Goal: Task Accomplishment & Management: Use online tool/utility

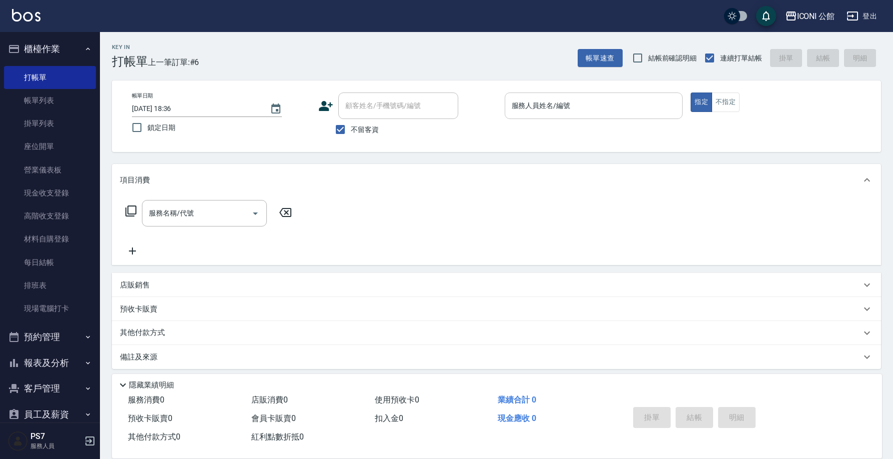
click at [533, 105] on input "服務人員姓名/編號" at bounding box center [593, 105] width 169 height 17
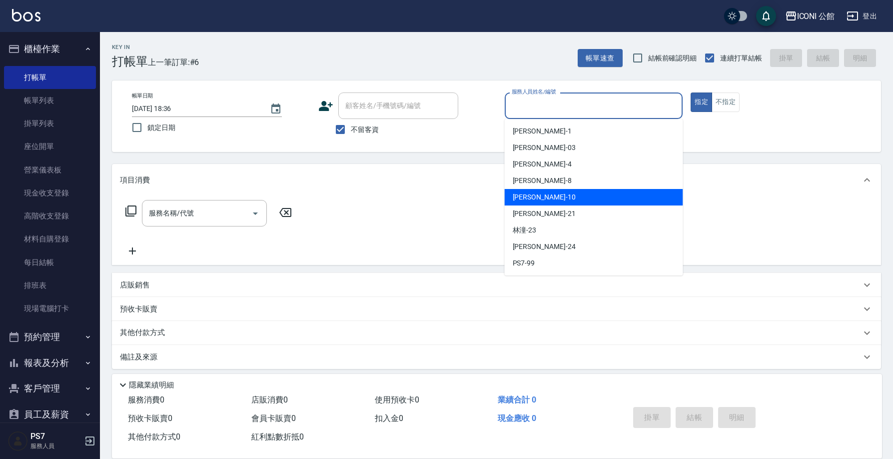
click at [549, 196] on div "[PERSON_NAME] -10" at bounding box center [594, 197] width 178 height 16
type input "[PERSON_NAME]-10"
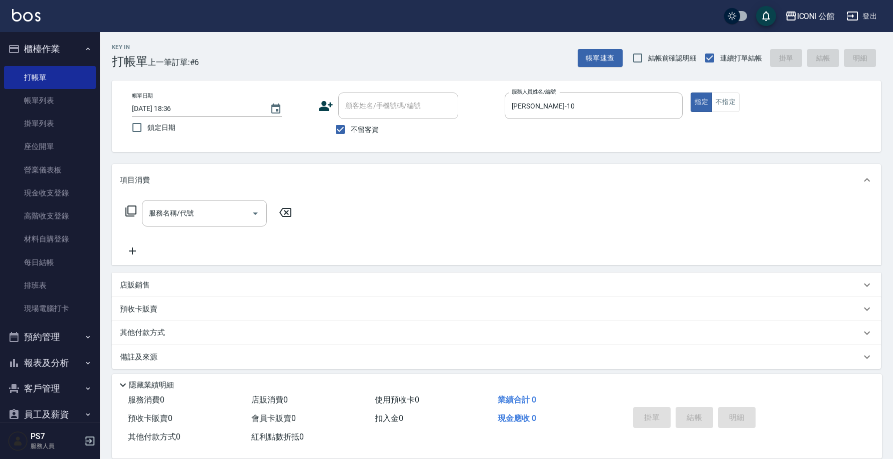
click at [126, 208] on icon at bounding box center [130, 210] width 11 height 11
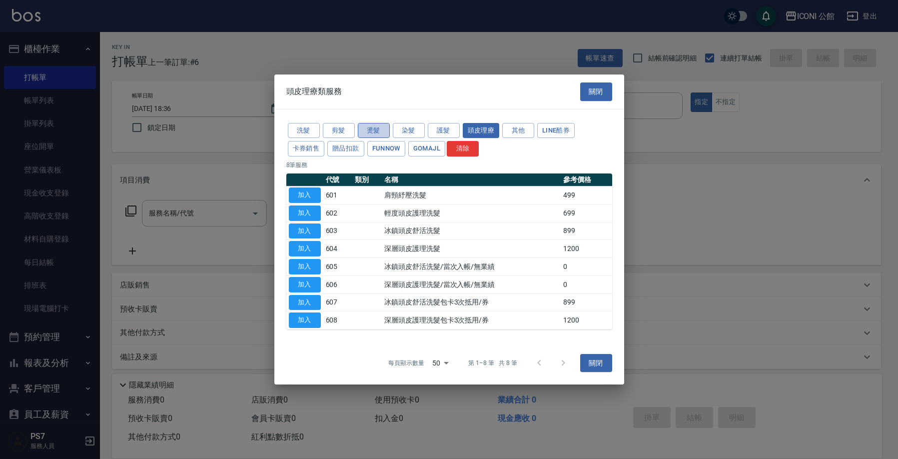
click at [384, 132] on button "燙髮" at bounding box center [374, 129] width 32 height 15
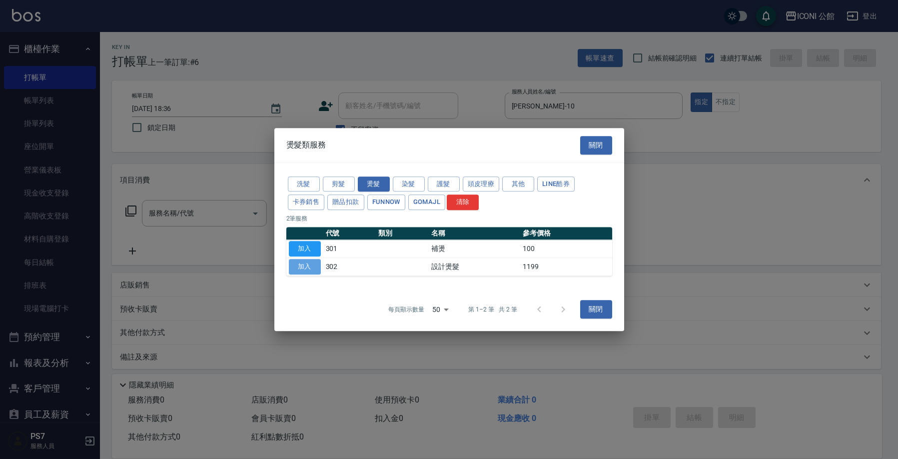
click at [294, 265] on button "加入" at bounding box center [305, 266] width 32 height 15
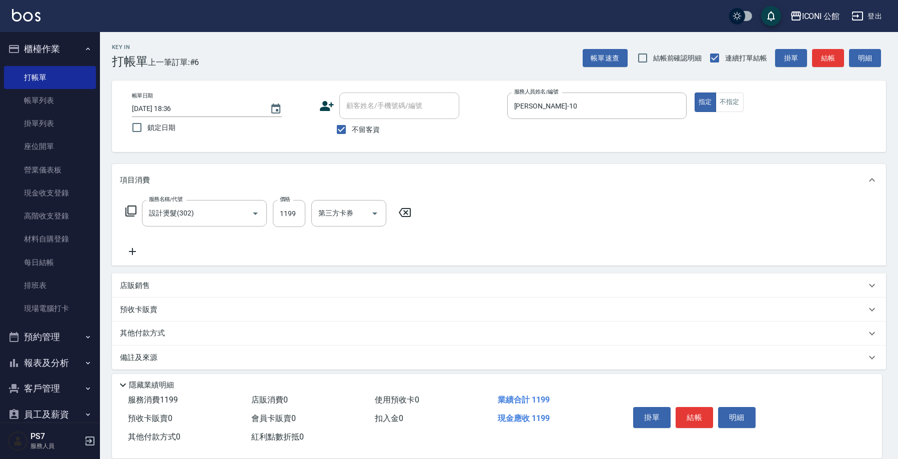
type input "設計燙髮(302)"
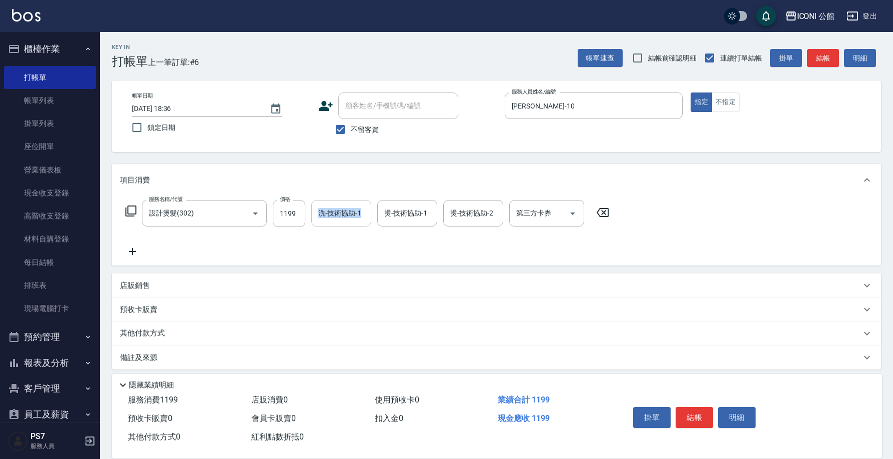
drag, startPoint x: 272, startPoint y: 211, endPoint x: 330, endPoint y: 221, distance: 58.8
click at [330, 221] on div "服務名稱/代號 設計燙髮(302) 服務名稱/代號 價格 1199 價格 洗-技術協助-1 洗-技術協助-1 燙-技術協助-1 燙-技術協助-1 燙-技術協助…" at bounding box center [367, 213] width 495 height 27
click at [296, 217] on input "1199" at bounding box center [289, 213] width 32 height 27
drag, startPoint x: 297, startPoint y: 214, endPoint x: 239, endPoint y: 215, distance: 58.5
click at [239, 215] on div "服務名稱/代號 設計燙髮(302) 服務名稱/代號 價格 1199 價格 洗-技術協助-1 洗-技術協助-1 燙-技術協助-1 燙-技術協助-1 燙-技術協助…" at bounding box center [367, 213] width 495 height 27
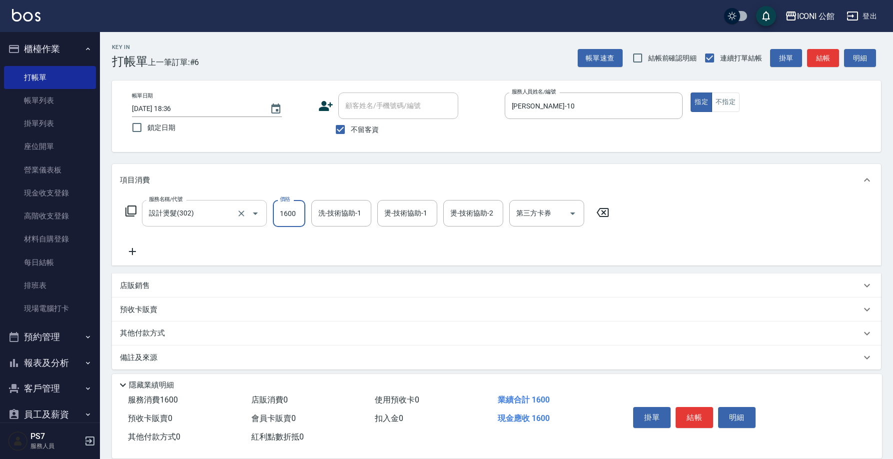
type input "1600"
type input "Tim-21"
click at [687, 420] on button "結帳" at bounding box center [694, 417] width 37 height 21
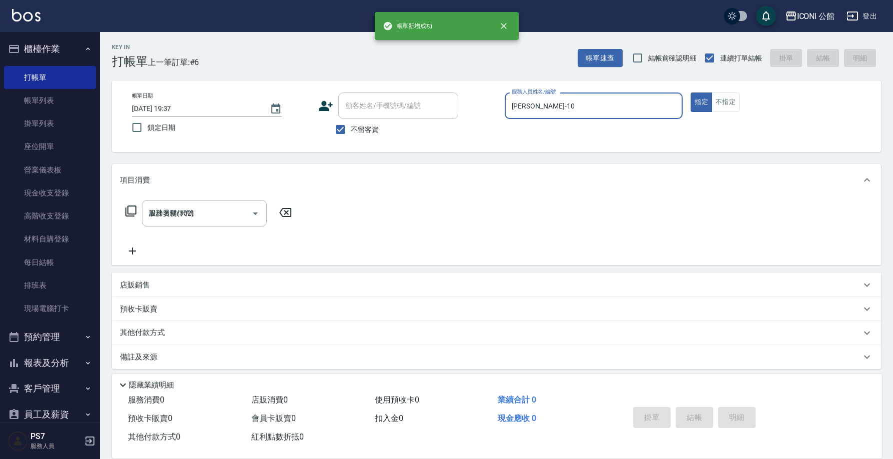
type input "2025/10/07 19:37"
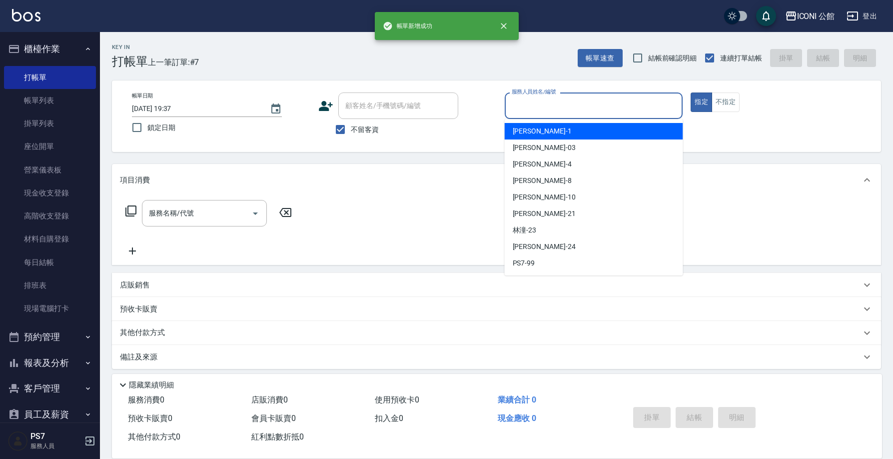
click at [552, 106] on input "服務人員姓名/編號" at bounding box center [593, 105] width 169 height 17
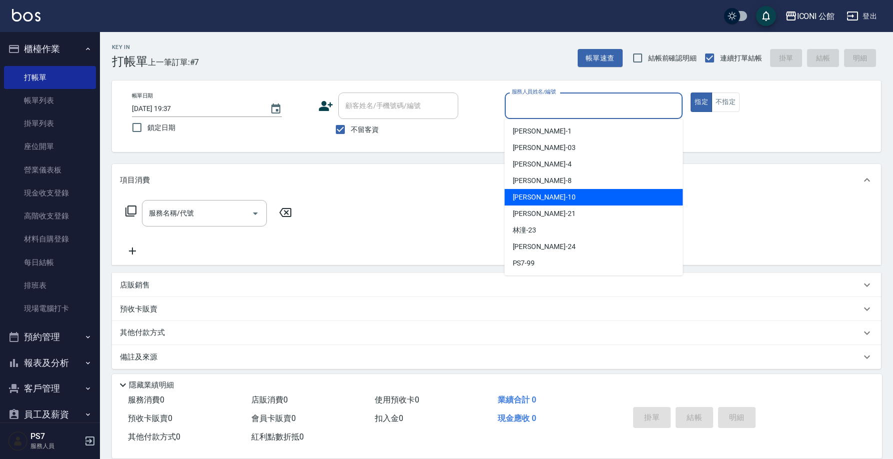
click at [557, 192] on div "[PERSON_NAME] -10" at bounding box center [594, 197] width 178 height 16
type input "[PERSON_NAME]-10"
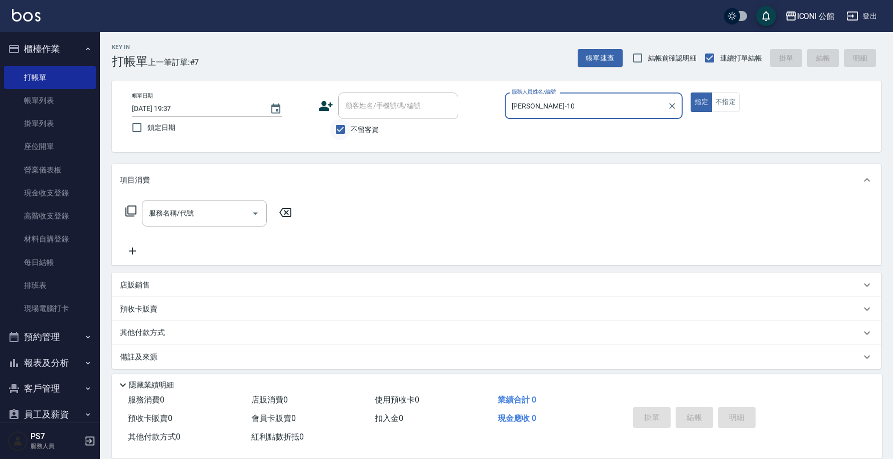
click at [345, 129] on input "不留客資" at bounding box center [340, 129] width 21 height 21
checkbox input "false"
click at [361, 104] on input "顧客姓名/手機號碼/編號" at bounding box center [391, 105] width 96 height 17
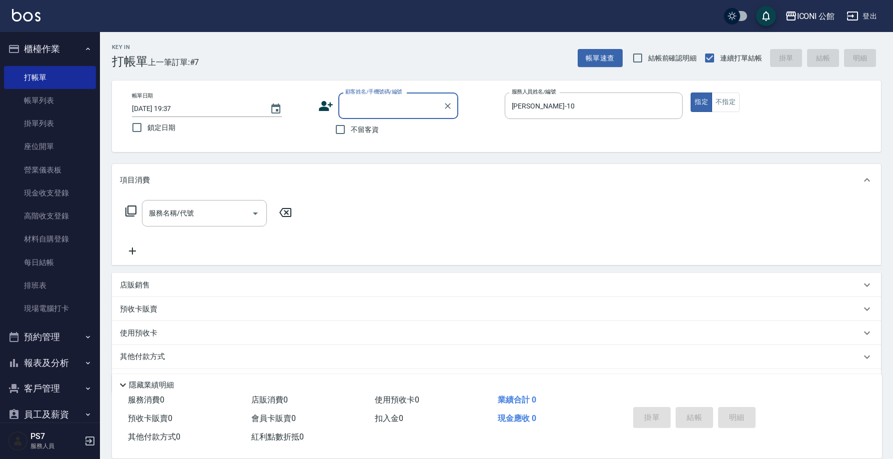
click at [389, 111] on input "顧客姓名/手機號碼/編號" at bounding box center [391, 105] width 96 height 17
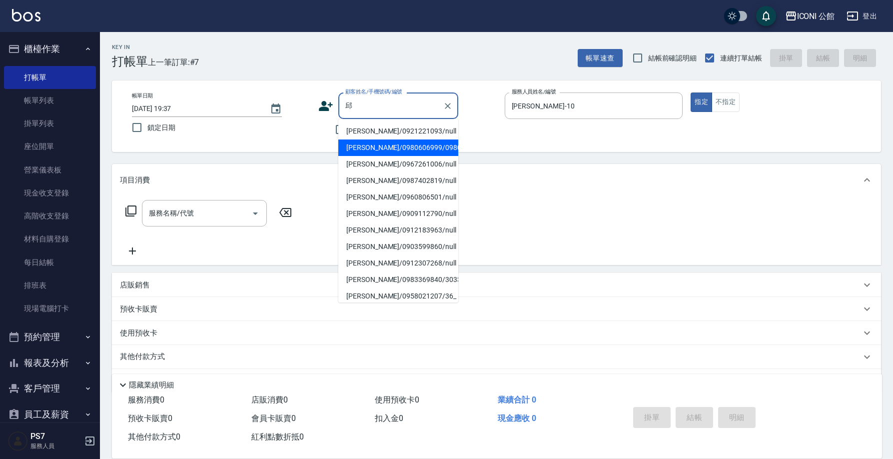
click at [370, 146] on li "邱紫妍/0980606999/0980" at bounding box center [398, 147] width 120 height 16
type input "邱紫妍/0980606999/0980"
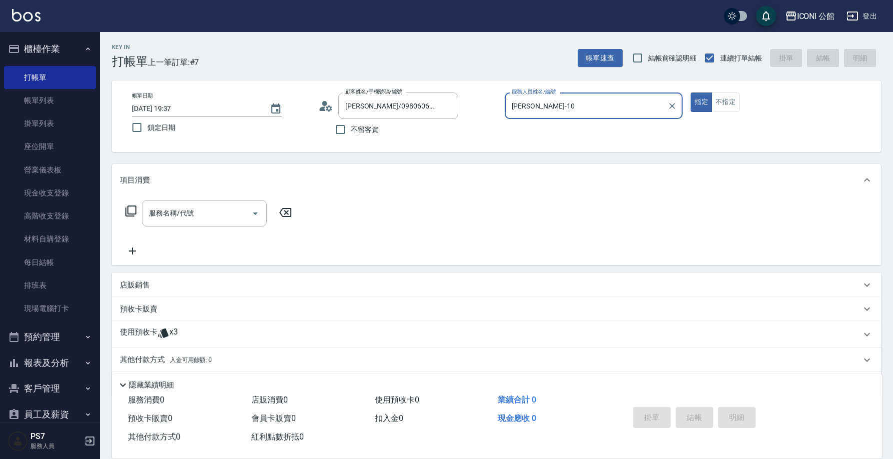
click at [146, 331] on p "使用預收卡" at bounding box center [138, 334] width 37 height 15
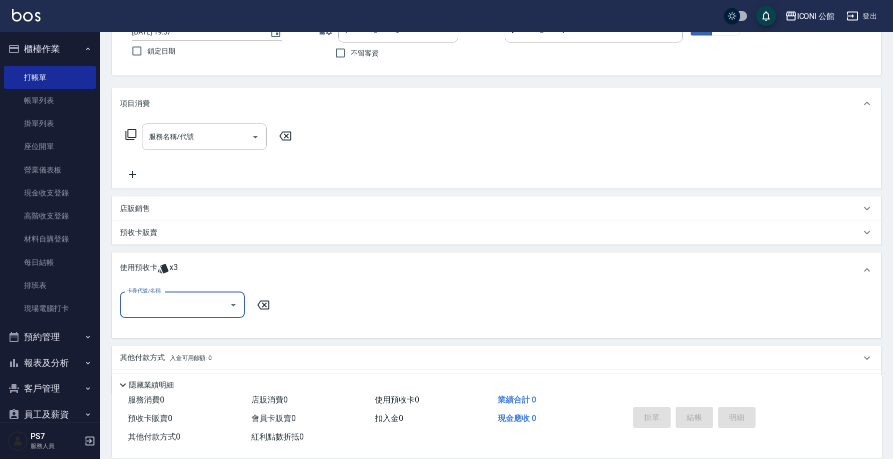
scroll to position [79, 0]
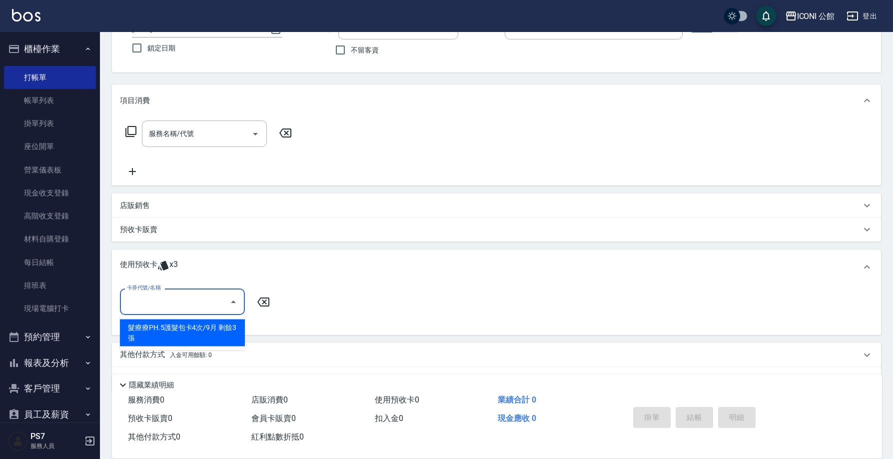
click at [174, 309] on input "卡券代號/名稱" at bounding box center [174, 301] width 101 height 17
click at [208, 327] on div "髮療療PH.5護髮包卡4次/9月 剩餘3張" at bounding box center [182, 332] width 125 height 27
type input "髮療療PH.5護髮包卡4次/9月"
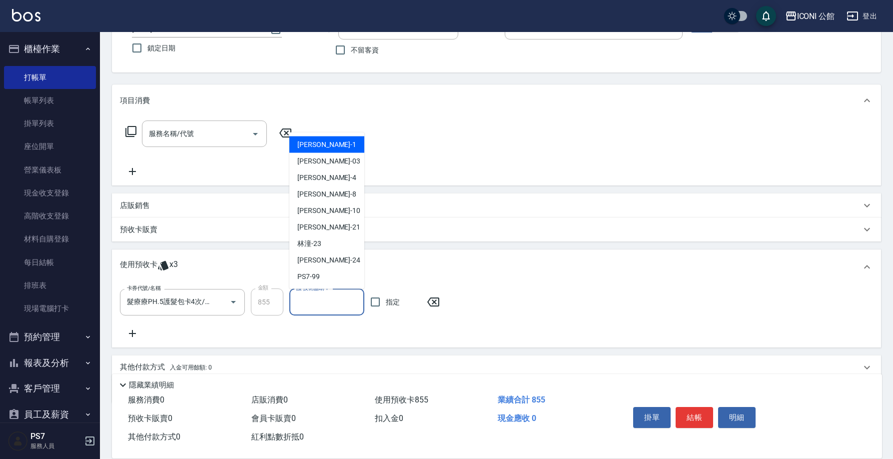
click at [321, 308] on input "護-技術協助-1" at bounding box center [327, 301] width 66 height 17
click at [331, 220] on div "Tim -21" at bounding box center [326, 227] width 75 height 16
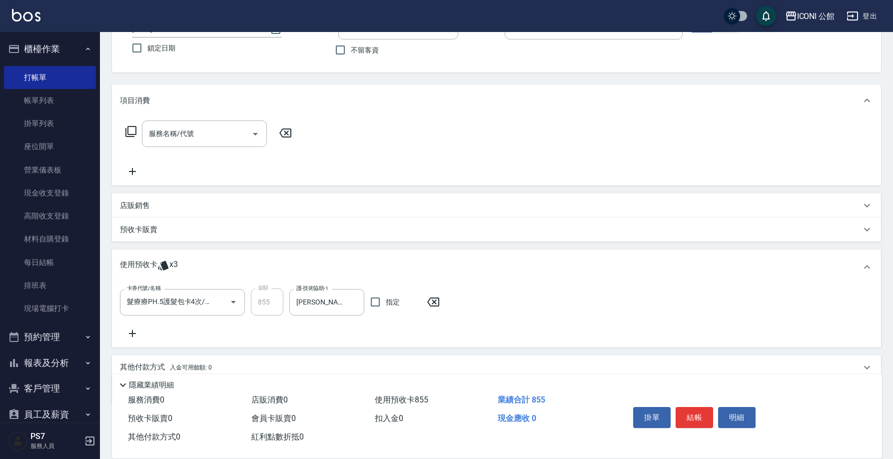
type input "Tim-21"
click at [126, 129] on icon at bounding box center [130, 131] width 11 height 11
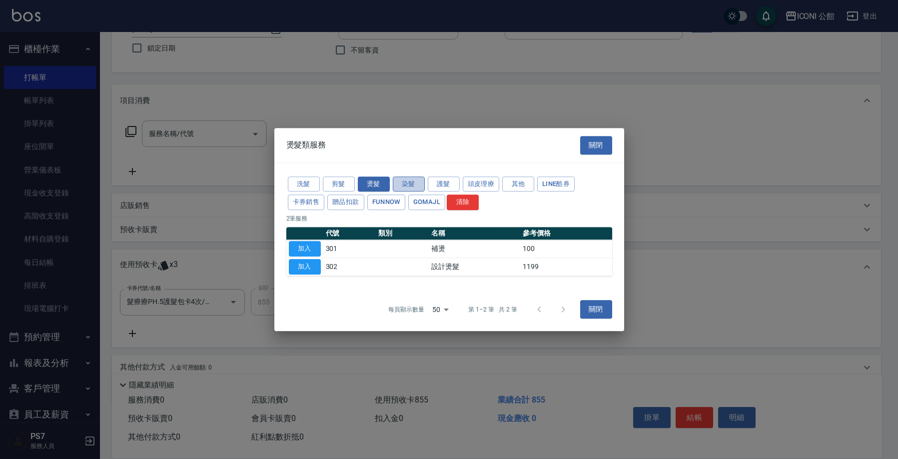
click at [407, 188] on button "染髮" at bounding box center [409, 183] width 32 height 15
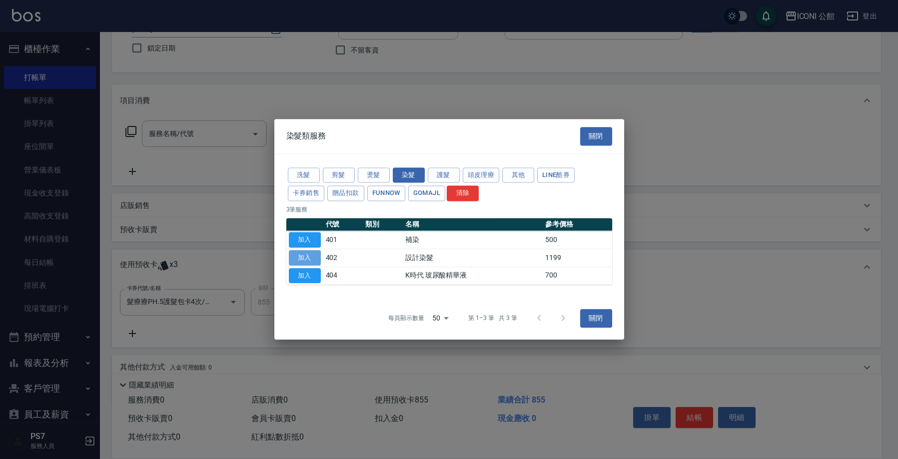
click at [307, 260] on button "加入" at bounding box center [305, 257] width 32 height 15
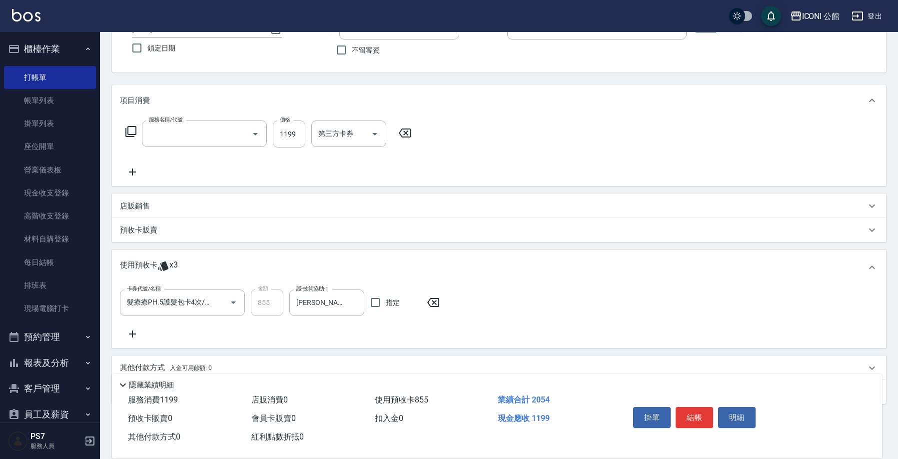
type input "設計染髮(402)"
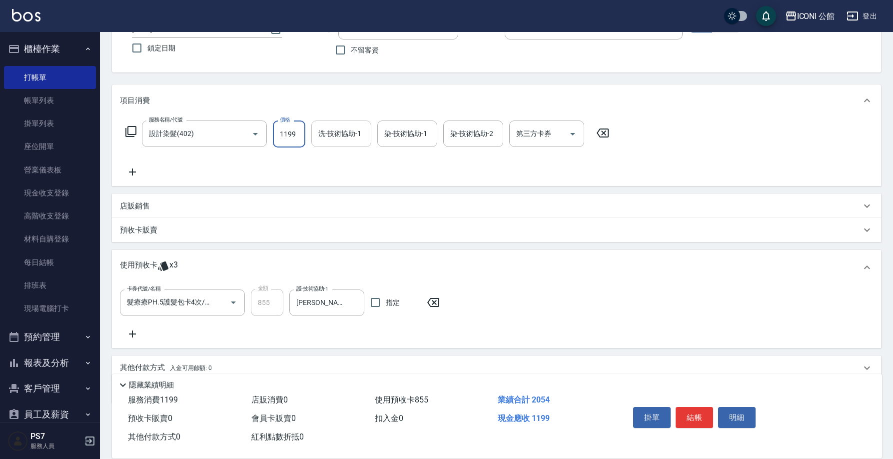
drag, startPoint x: 273, startPoint y: 134, endPoint x: 312, endPoint y: 140, distance: 39.0
click at [312, 140] on div "服務名稱/代號 設計染髮(402) 服務名稱/代號 價格 1199 價格 洗-技術協助-1 洗-技術協助-1 染-技術協助-1 染-技術協助-1 染-技術協助…" at bounding box center [367, 133] width 495 height 27
type input "1200"
type input "Tim-21"
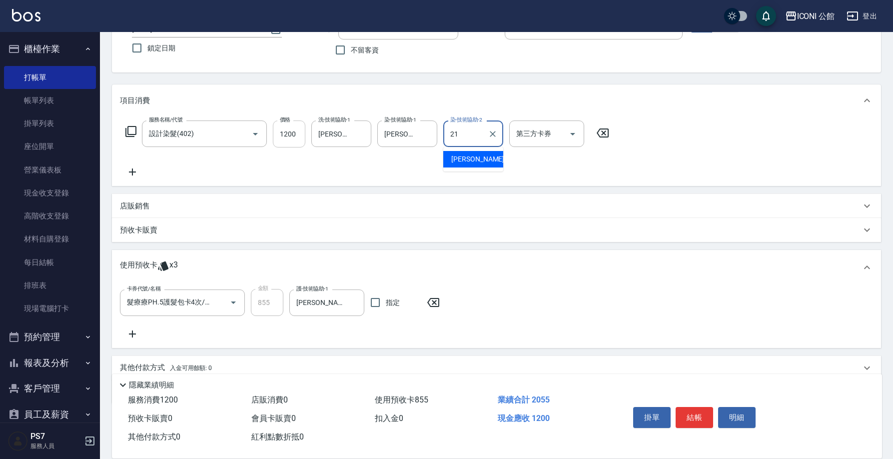
type input "Tim-21"
click at [697, 407] on button "結帳" at bounding box center [694, 417] width 37 height 21
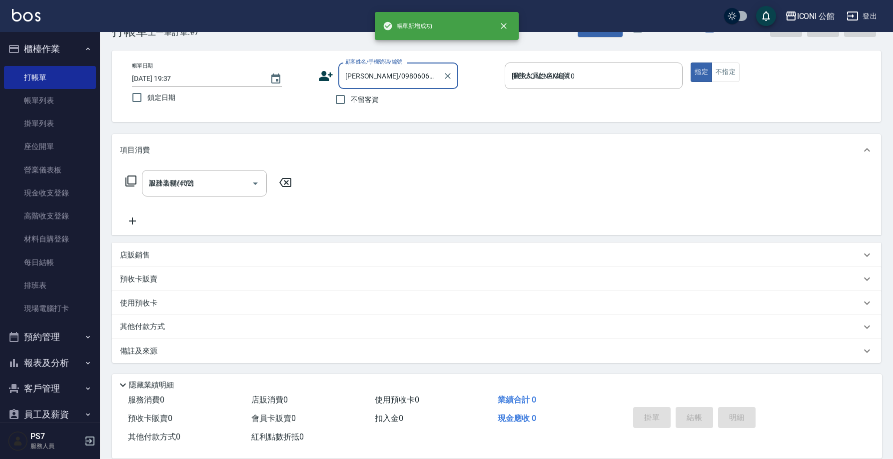
type input "2025/10/07 19:38"
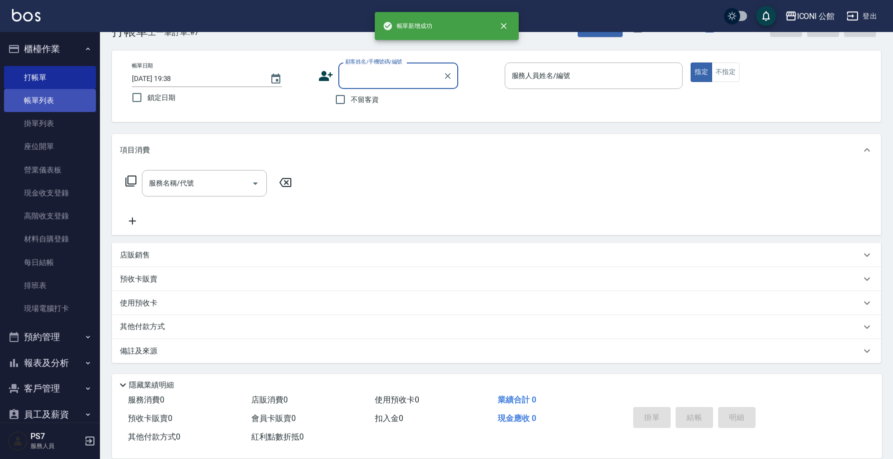
scroll to position [30, 0]
click at [43, 105] on link "帳單列表" at bounding box center [50, 100] width 92 height 23
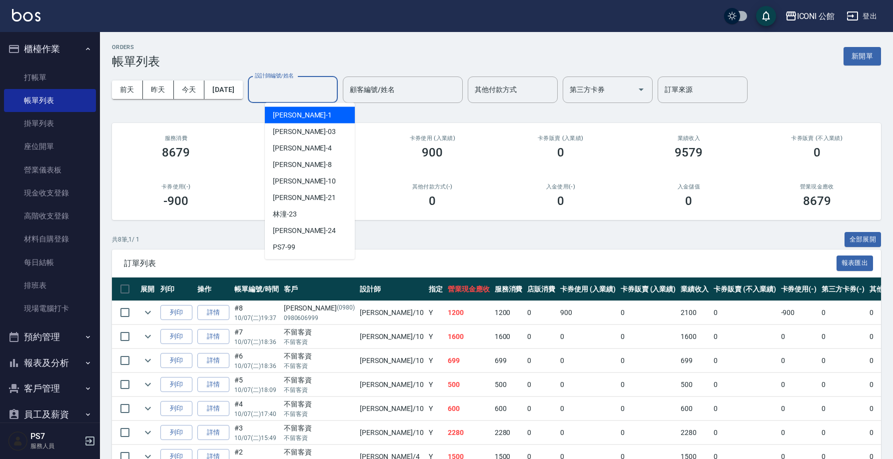
click at [305, 82] on input "設計師編號/姓名" at bounding box center [292, 89] width 81 height 17
click at [329, 187] on div "[PERSON_NAME] -10" at bounding box center [310, 181] width 90 height 16
type input "[PERSON_NAME]-10"
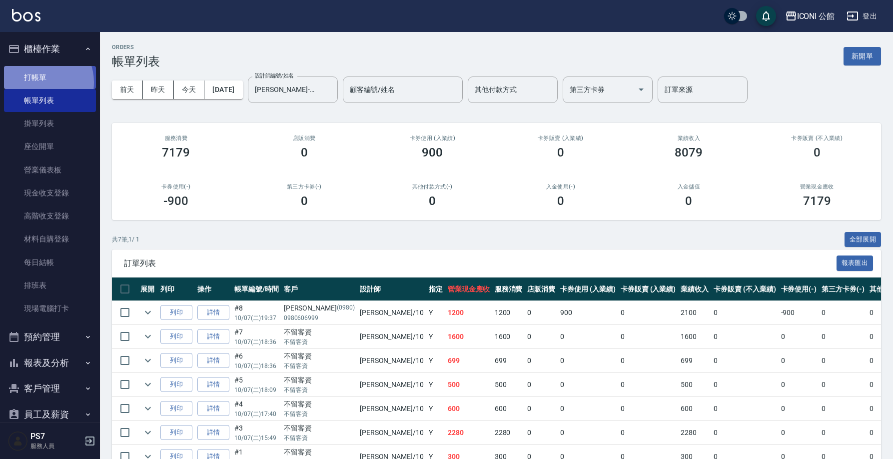
click at [40, 82] on link "打帳單" at bounding box center [50, 77] width 92 height 23
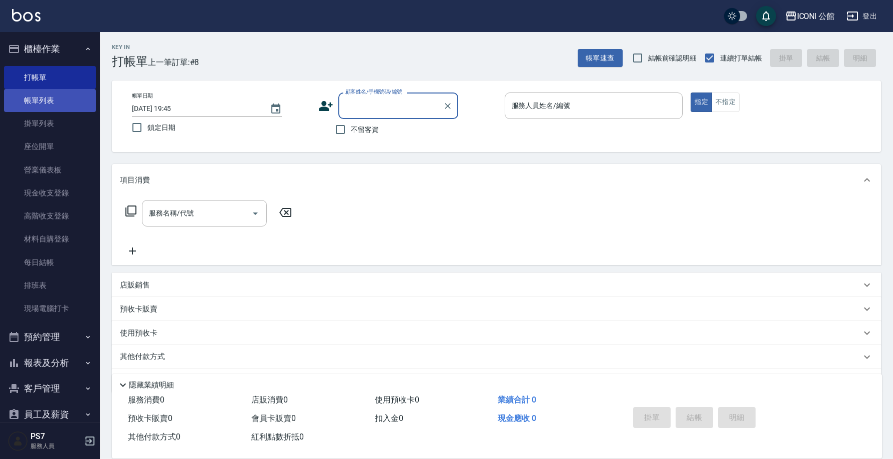
click at [51, 99] on link "帳單列表" at bounding box center [50, 100] width 92 height 23
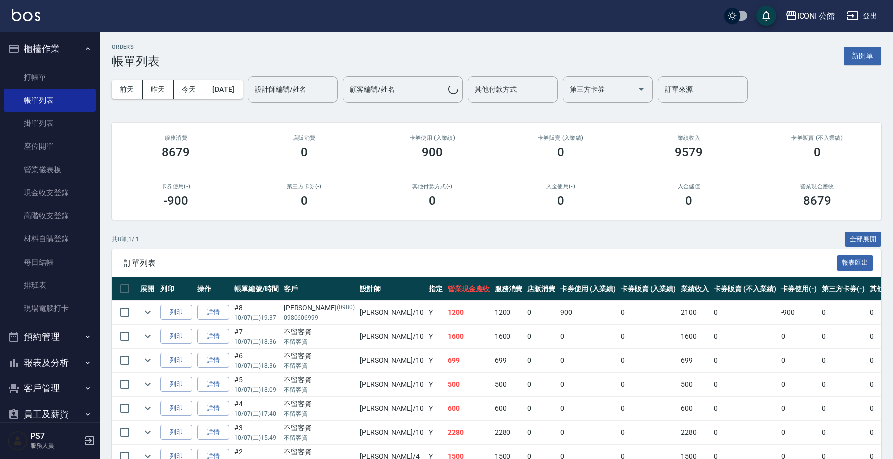
click at [305, 88] on input "設計師編號/姓名" at bounding box center [292, 89] width 81 height 17
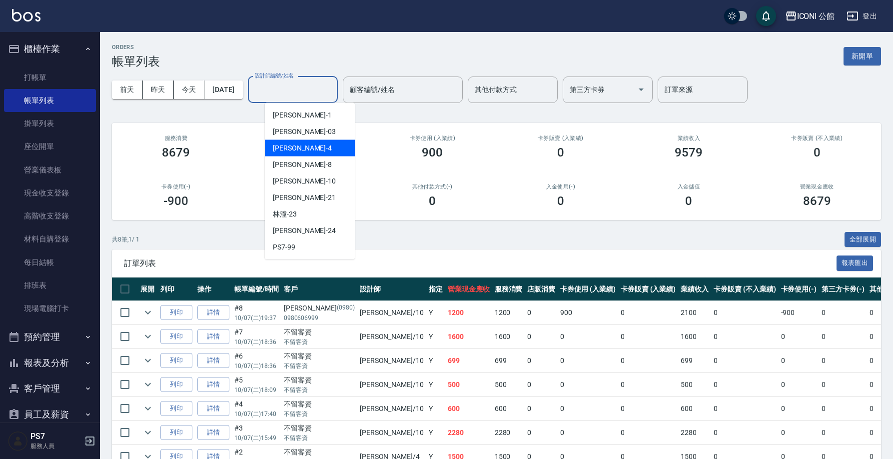
click at [306, 142] on div "Lina -4" at bounding box center [310, 148] width 90 height 16
type input "Lina-4"
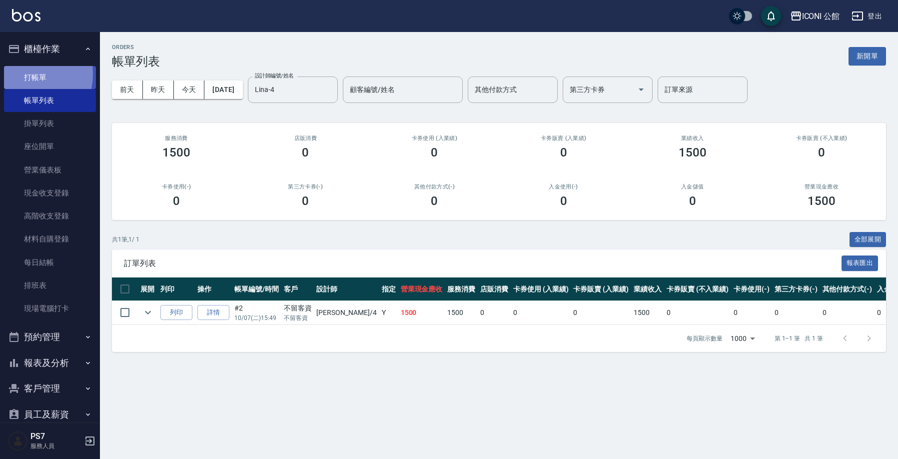
click at [26, 74] on link "打帳單" at bounding box center [50, 77] width 92 height 23
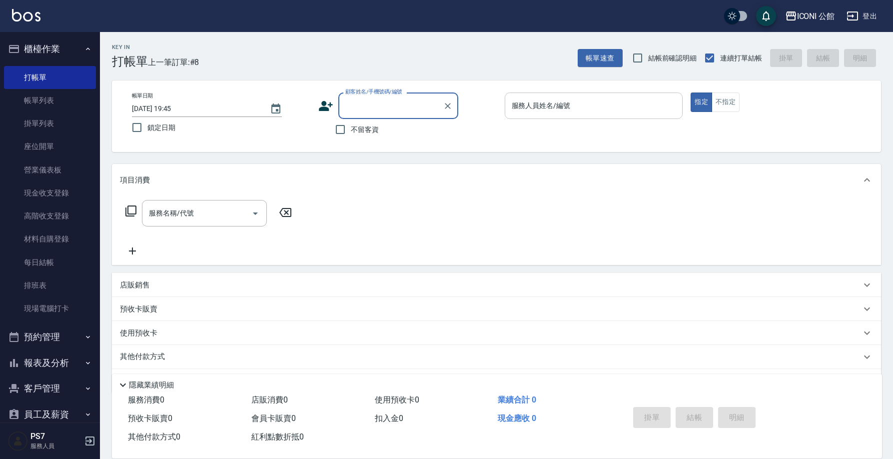
click at [613, 101] on input "服務人員姓名/編號" at bounding box center [593, 105] width 169 height 17
type input "Lina-4"
type button "true"
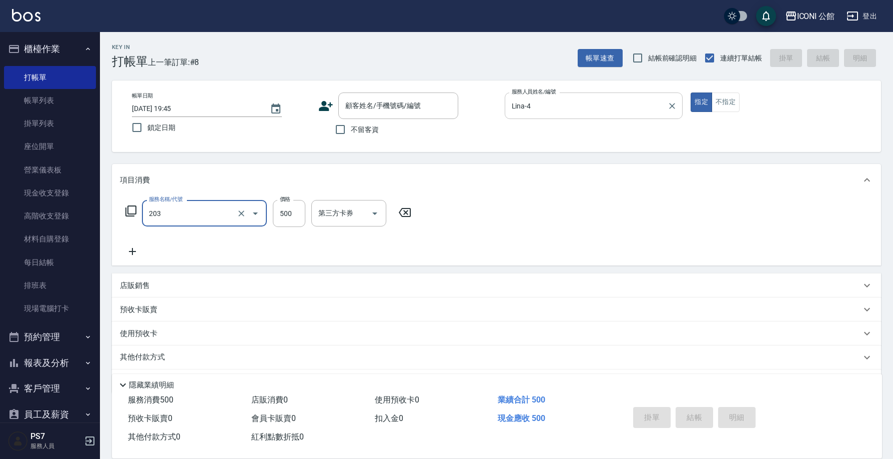
type input "不指定洗+剪(203)"
type input "4"
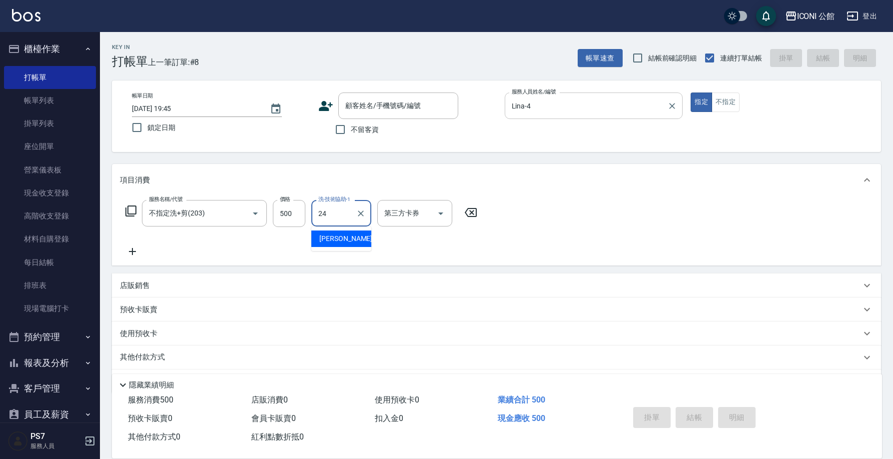
type input "可歆-24"
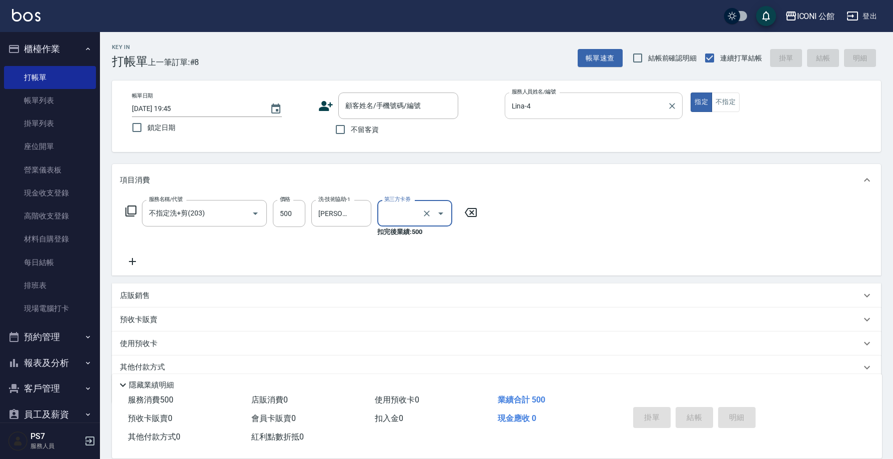
type input "舊有卡券"
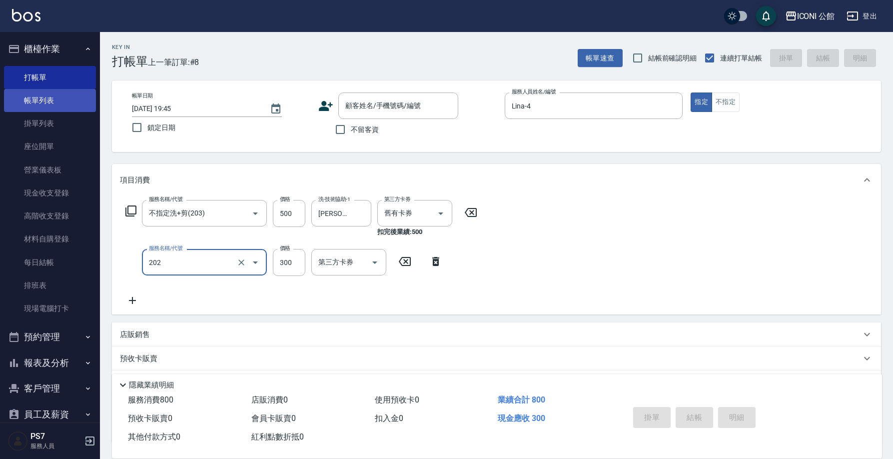
type input "單剪(202)"
click at [16, 96] on link "帳單列表" at bounding box center [50, 100] width 92 height 23
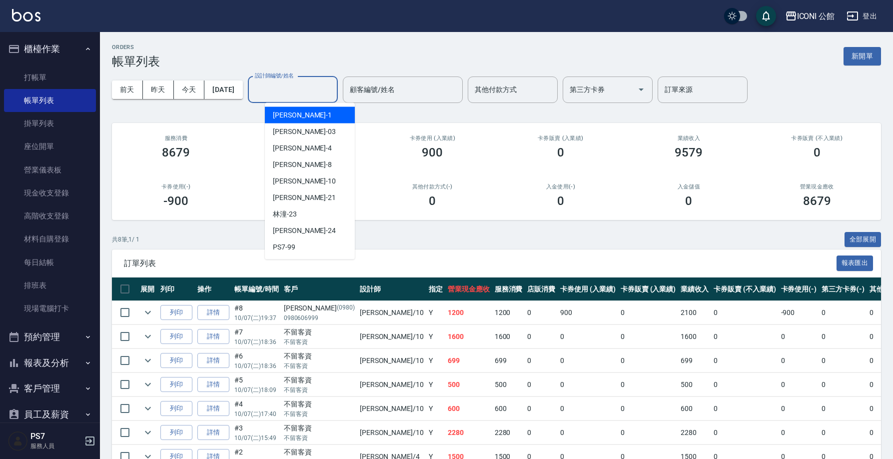
click at [313, 86] on input "設計師編號/姓名" at bounding box center [292, 89] width 81 height 17
click at [296, 143] on div "Lina -4" at bounding box center [310, 148] width 90 height 16
type input "Lina-4"
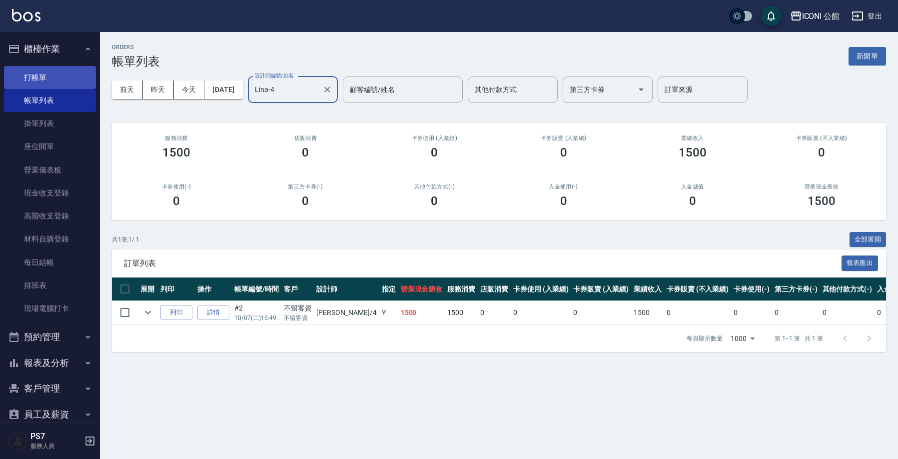
click at [32, 87] on link "打帳單" at bounding box center [50, 77] width 92 height 23
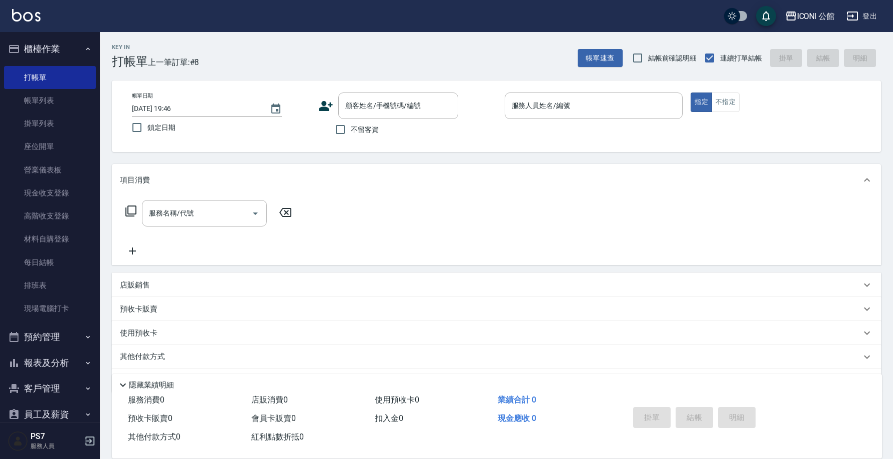
click at [371, 132] on span "不留客資" at bounding box center [365, 129] width 28 height 10
click at [351, 132] on input "不留客資" at bounding box center [340, 129] width 21 height 21
checkbox input "true"
click at [578, 105] on input "服務人員姓名/編號" at bounding box center [593, 105] width 169 height 17
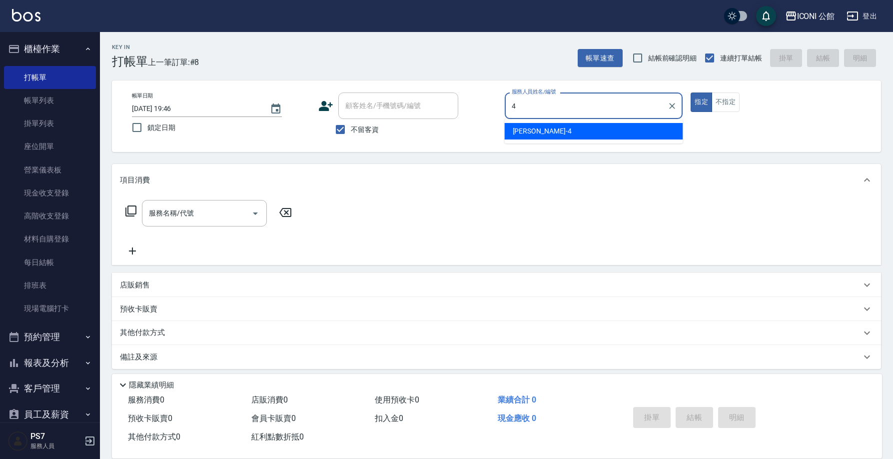
type input "Lina-4"
type button "true"
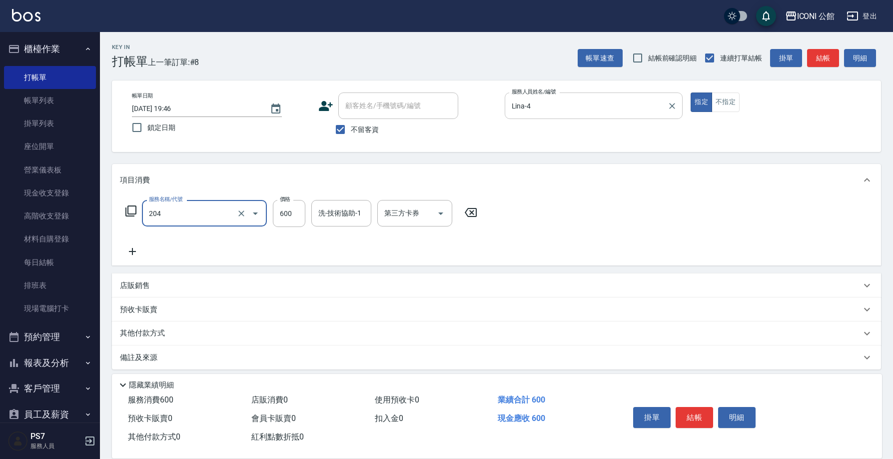
type input "指定洗+剪(204)"
type input "500"
type input "可歆-24"
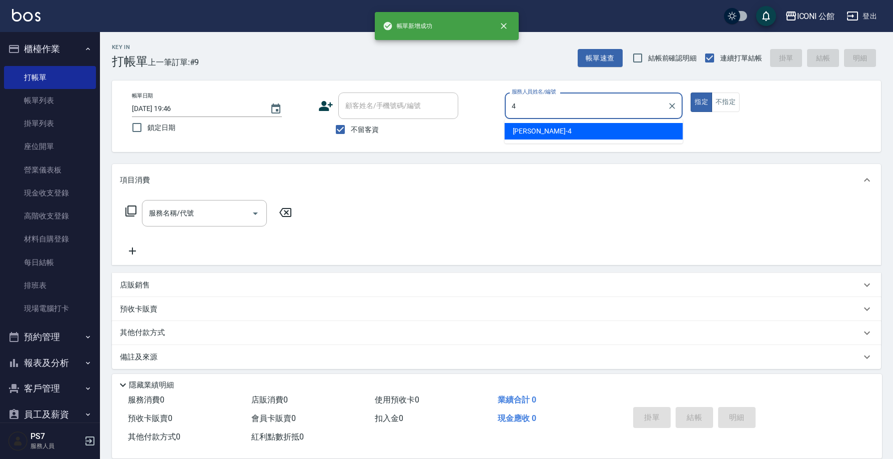
type input "Lina-4"
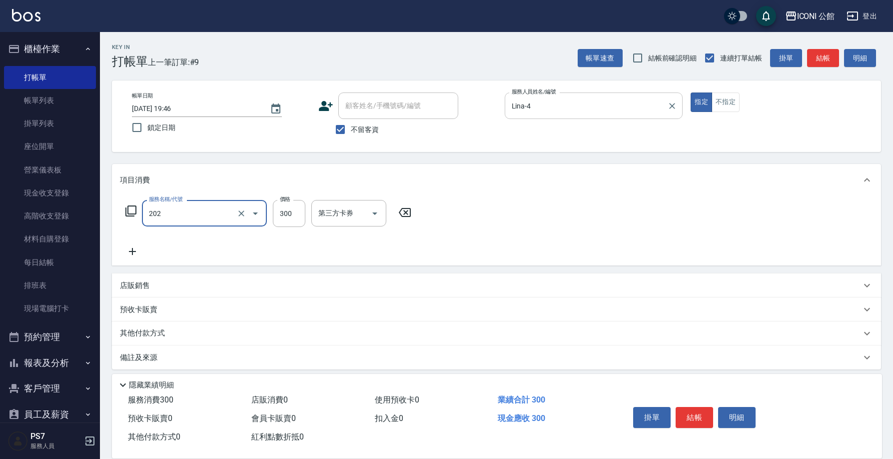
type input "單剪(202)"
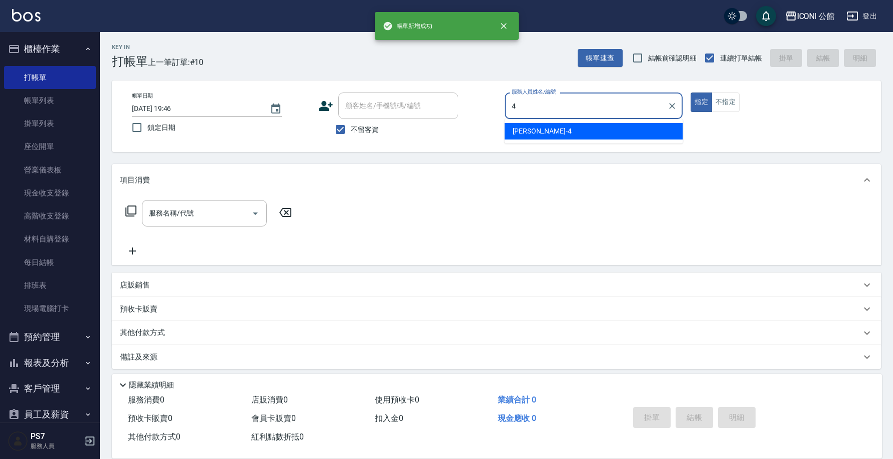
type input "Lina-4"
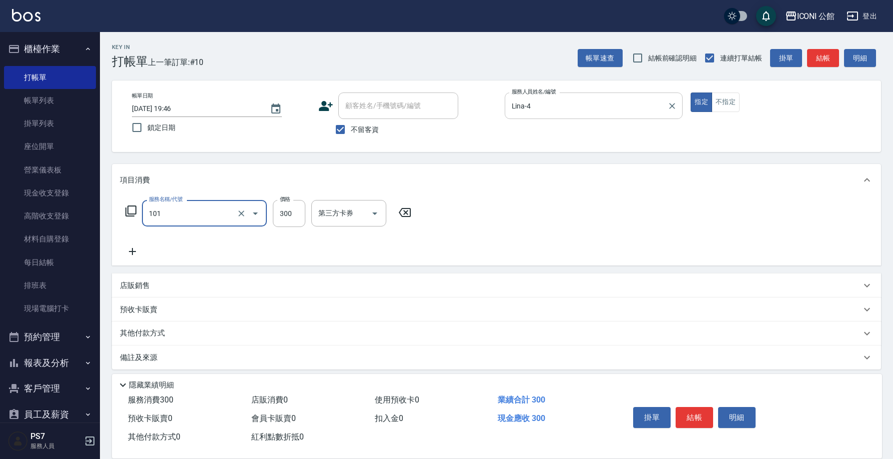
type input "洗髮(101)"
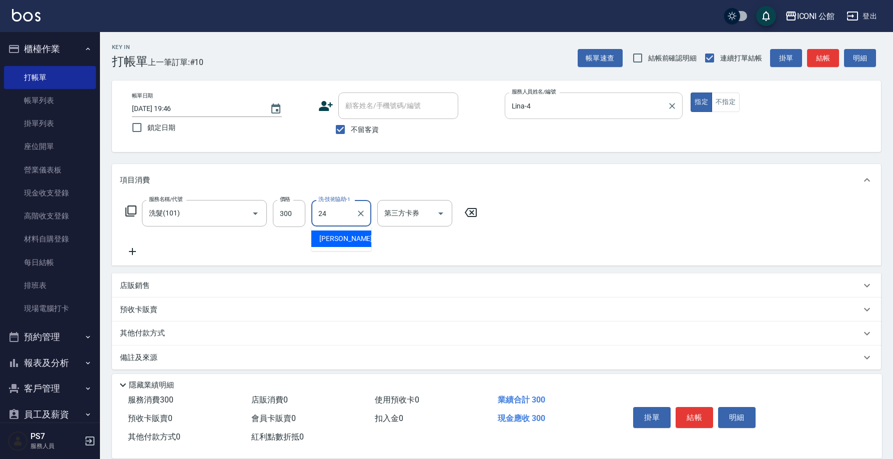
type input "可歆-24"
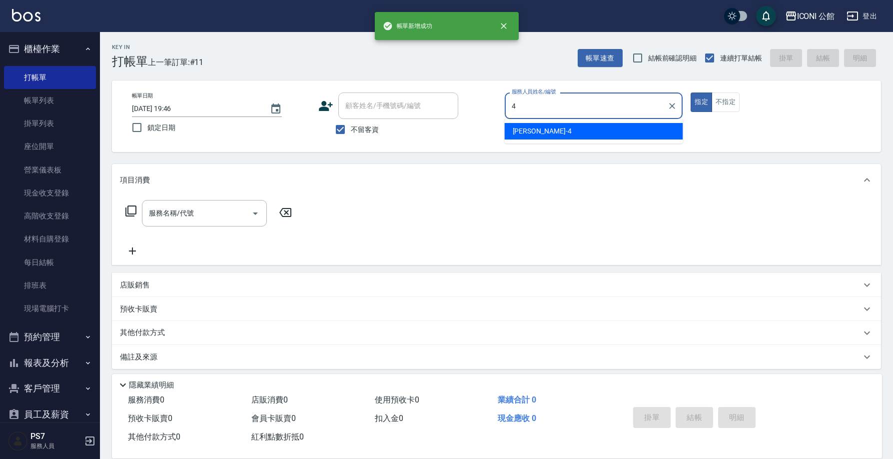
type input "Lina-4"
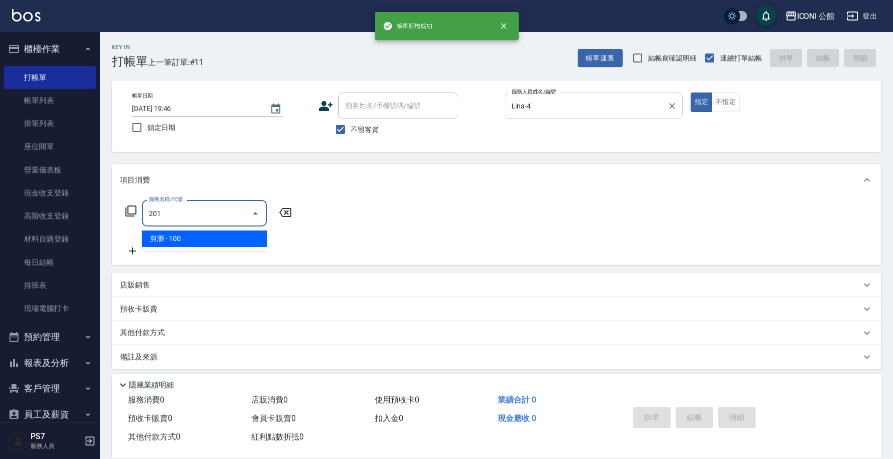
type input "剪瀏(201)"
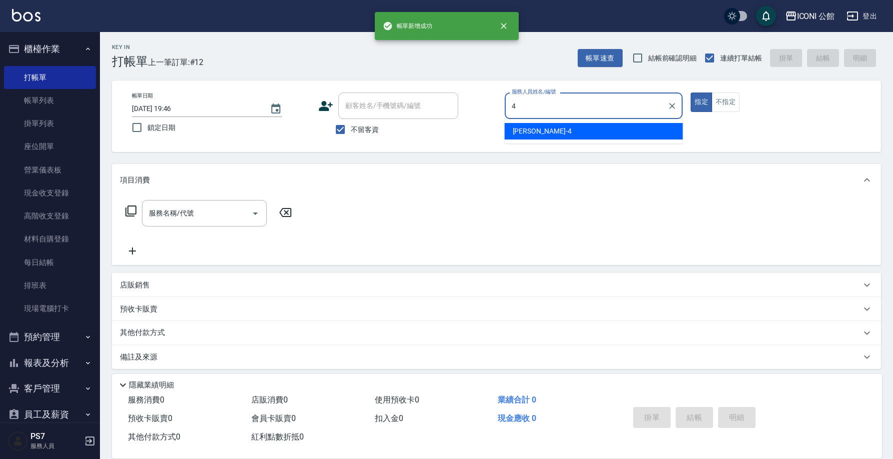
type input "Lina-4"
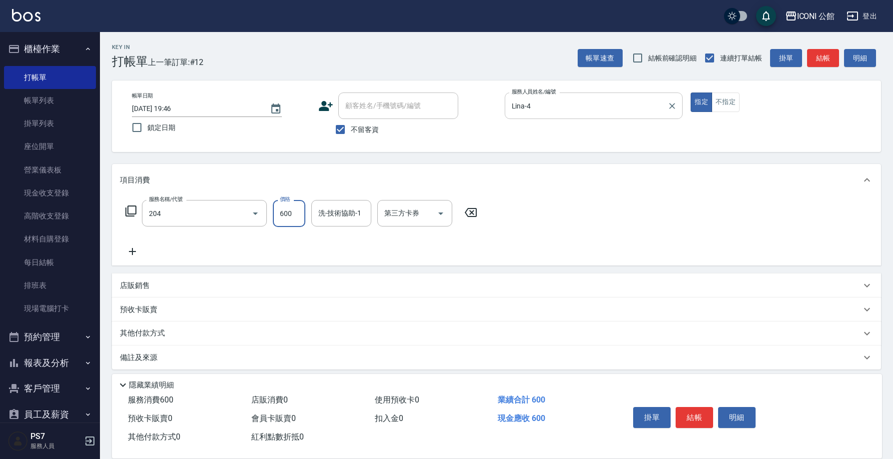
type input "指定洗+剪(204)"
type input "可歆-24"
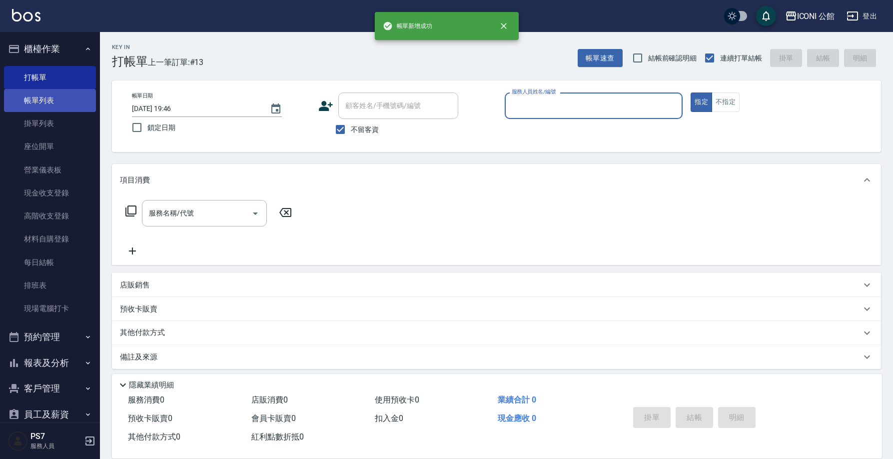
click at [42, 101] on link "帳單列表" at bounding box center [50, 100] width 92 height 23
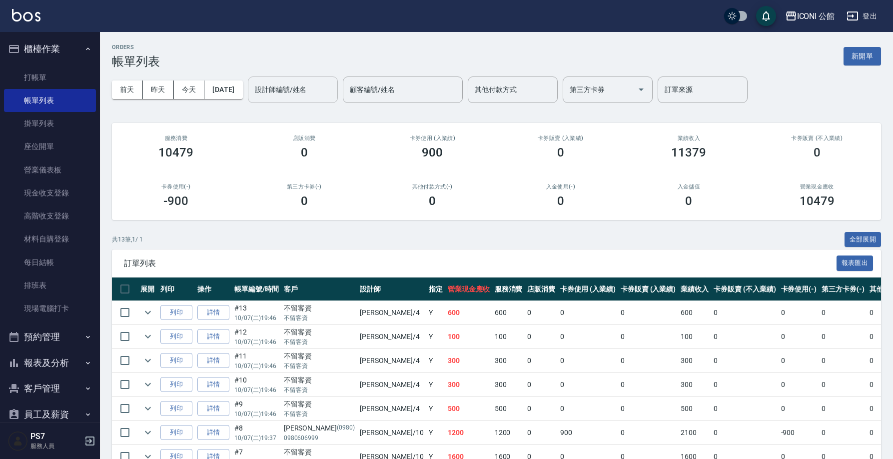
click at [284, 88] on input "設計師編號/姓名" at bounding box center [292, 89] width 81 height 17
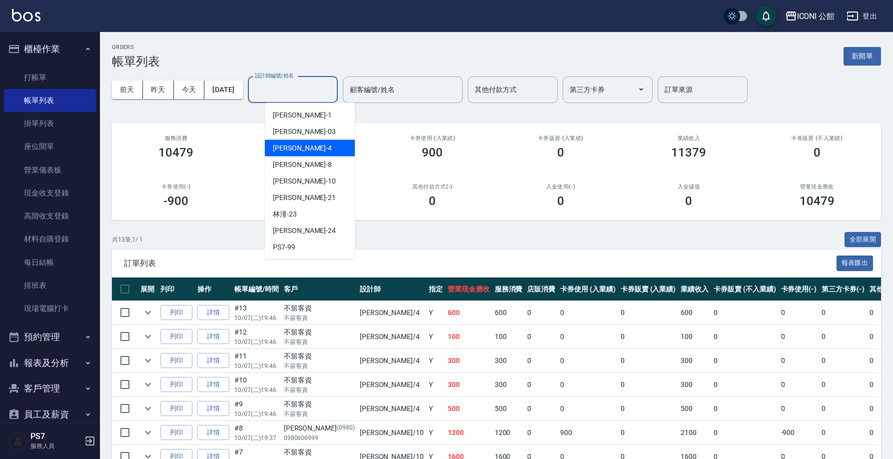
click at [294, 141] on div "Lina -4" at bounding box center [310, 148] width 90 height 16
type input "Lina-4"
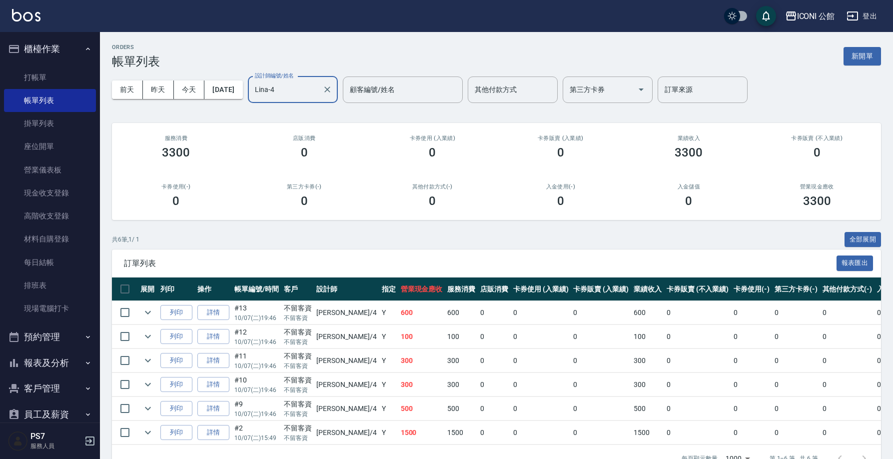
scroll to position [2, 0]
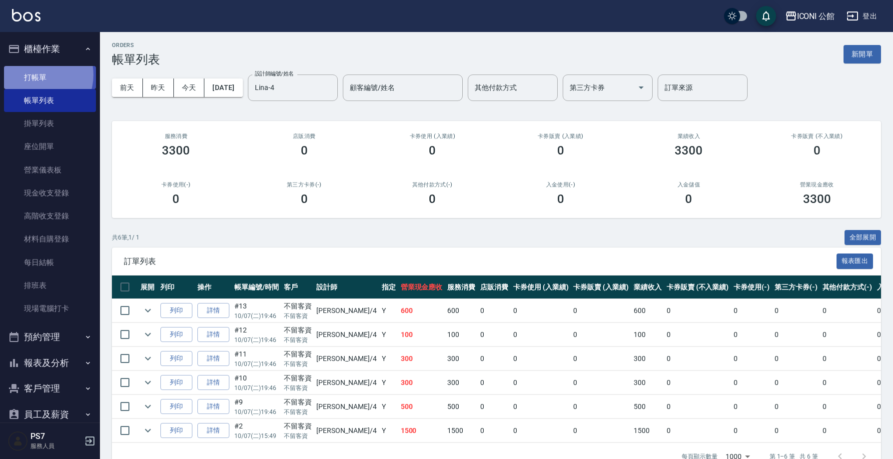
click at [35, 74] on link "打帳單" at bounding box center [50, 77] width 92 height 23
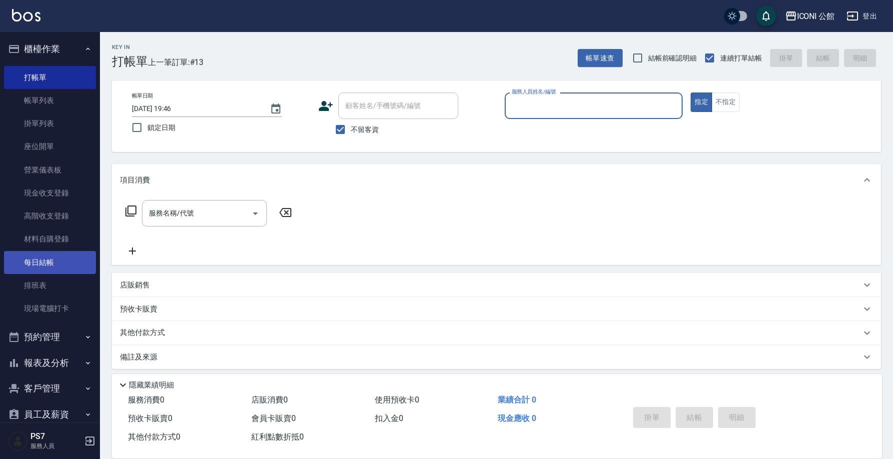
click at [33, 264] on link "每日結帳" at bounding box center [50, 262] width 92 height 23
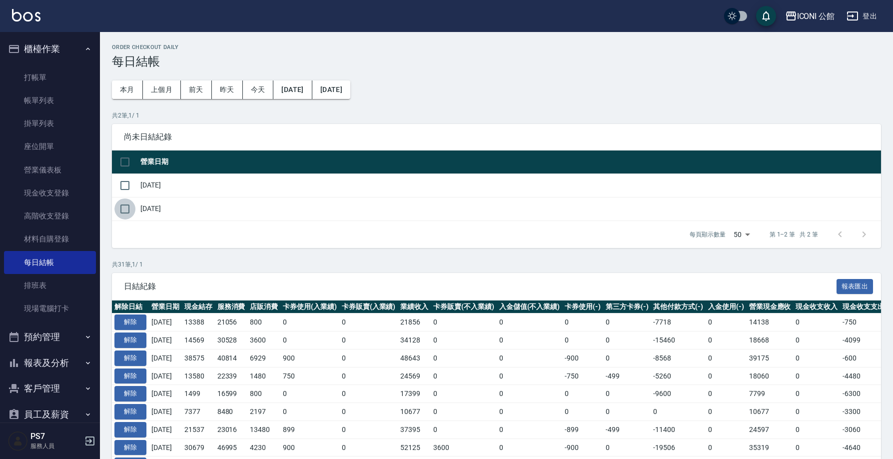
click at [128, 205] on input "checkbox" at bounding box center [124, 208] width 21 height 21
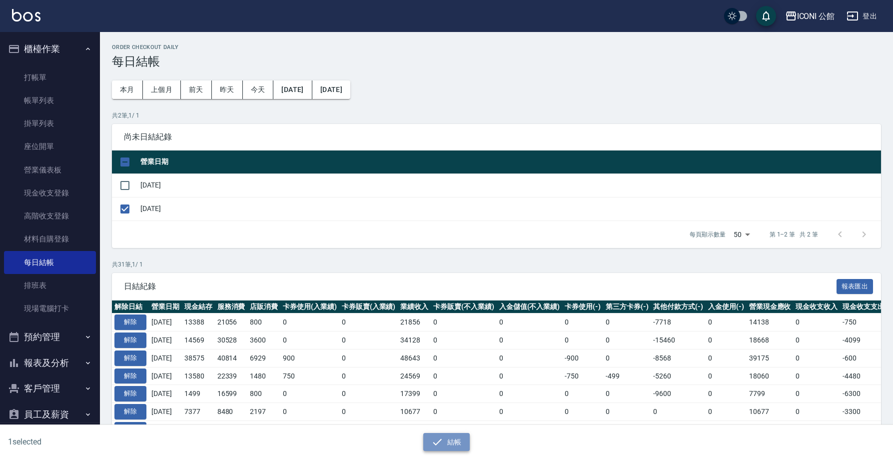
click at [444, 441] on button "結帳" at bounding box center [446, 442] width 46 height 18
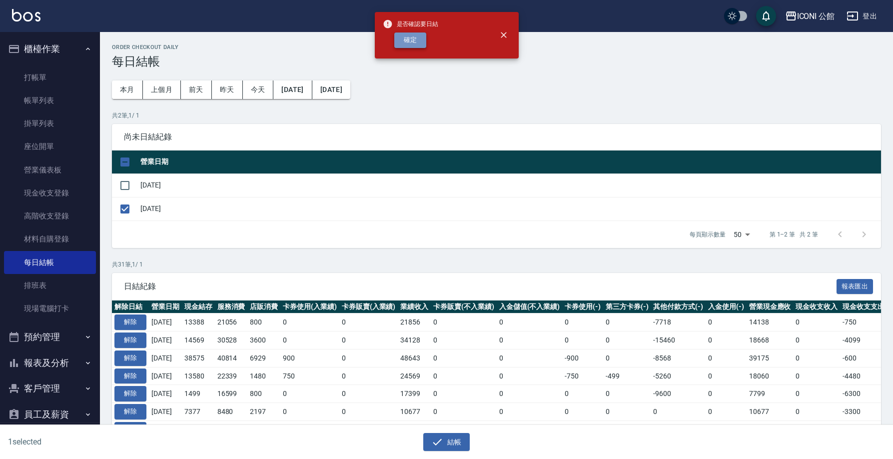
click at [407, 40] on button "確定" at bounding box center [410, 39] width 32 height 15
checkbox input "false"
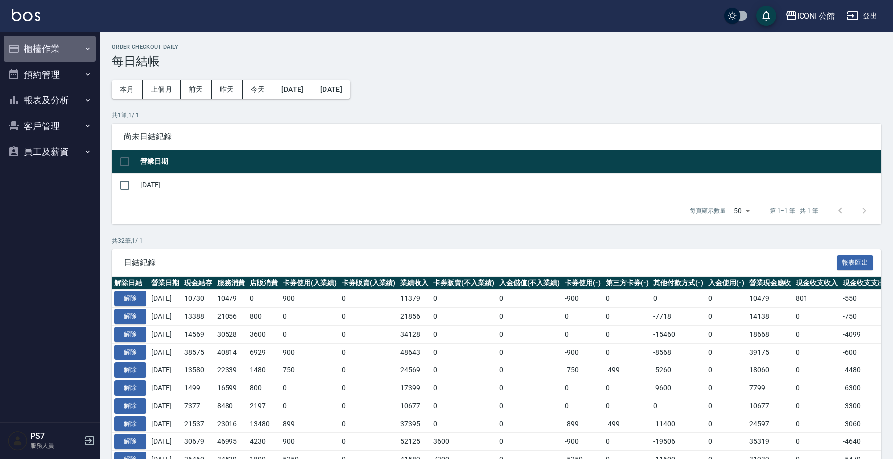
click at [27, 51] on button "櫃檯作業" at bounding box center [50, 49] width 92 height 26
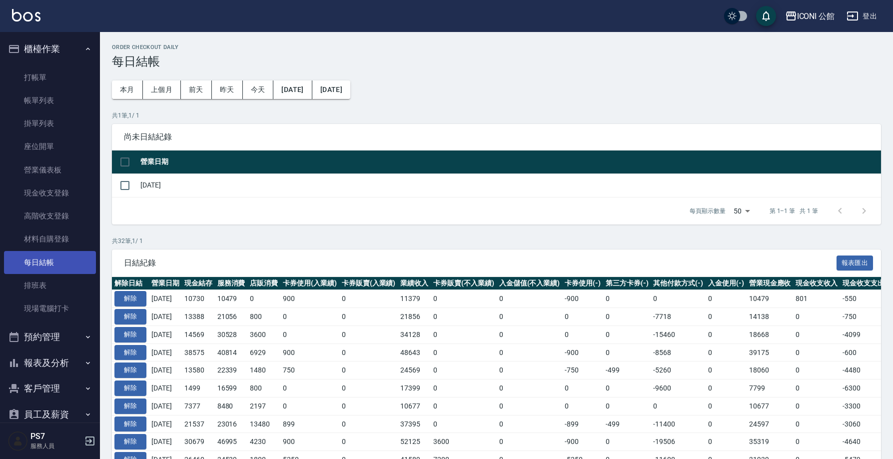
click at [47, 266] on link "每日結帳" at bounding box center [50, 262] width 92 height 23
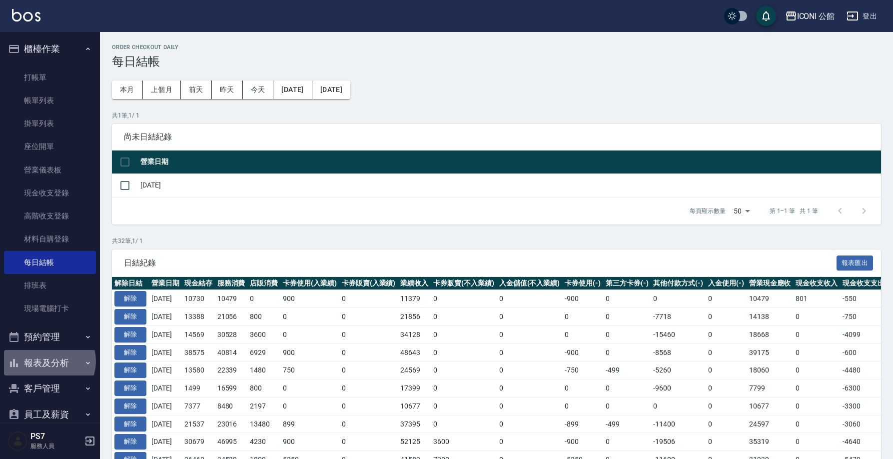
click at [48, 359] on button "報表及分析" at bounding box center [50, 363] width 92 height 26
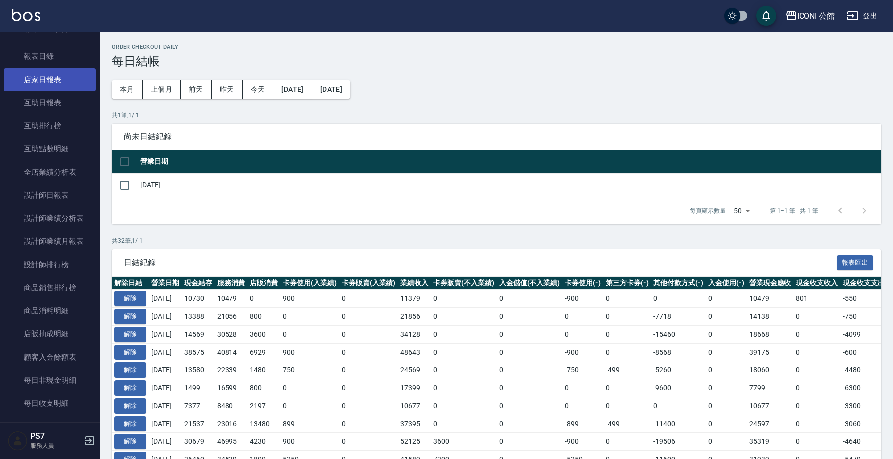
click at [40, 76] on link "店家日報表" at bounding box center [50, 79] width 92 height 23
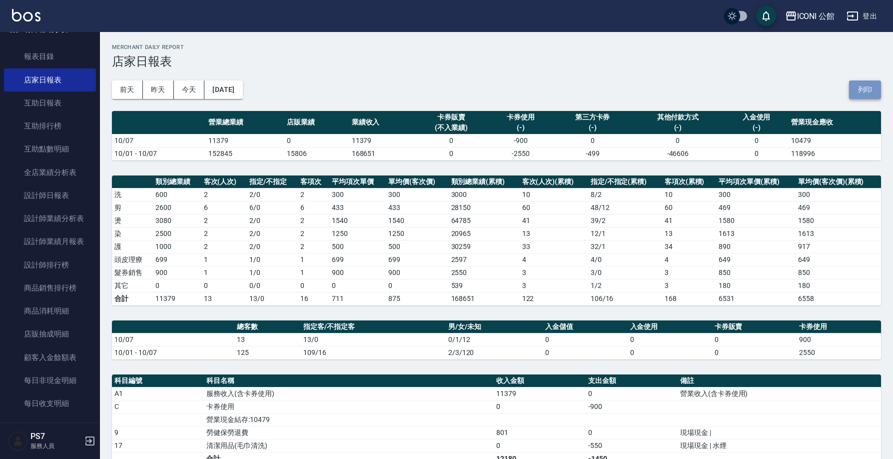
click at [875, 87] on button "列印" at bounding box center [865, 89] width 32 height 18
click at [51, 263] on link "設計師排行榜" at bounding box center [50, 264] width 92 height 23
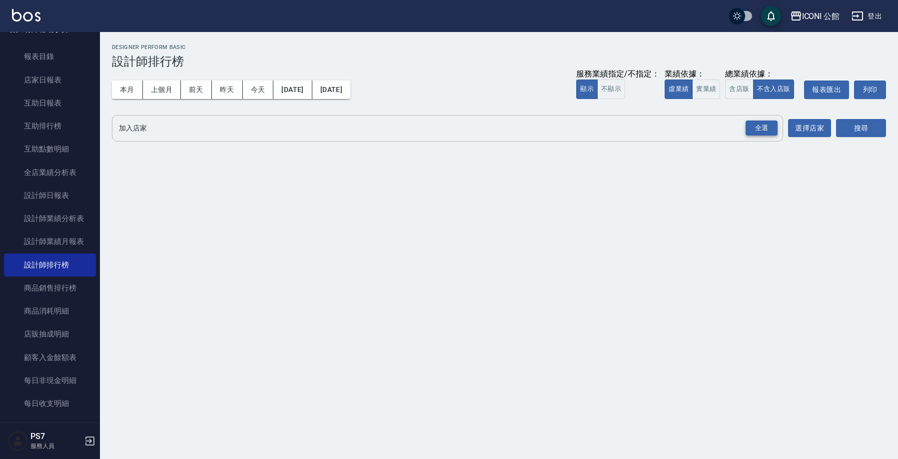
click at [773, 130] on div "全選" at bounding box center [761, 127] width 32 height 15
click at [737, 88] on button "含店販" at bounding box center [739, 88] width 28 height 19
click at [135, 86] on button "本月" at bounding box center [127, 89] width 31 height 18
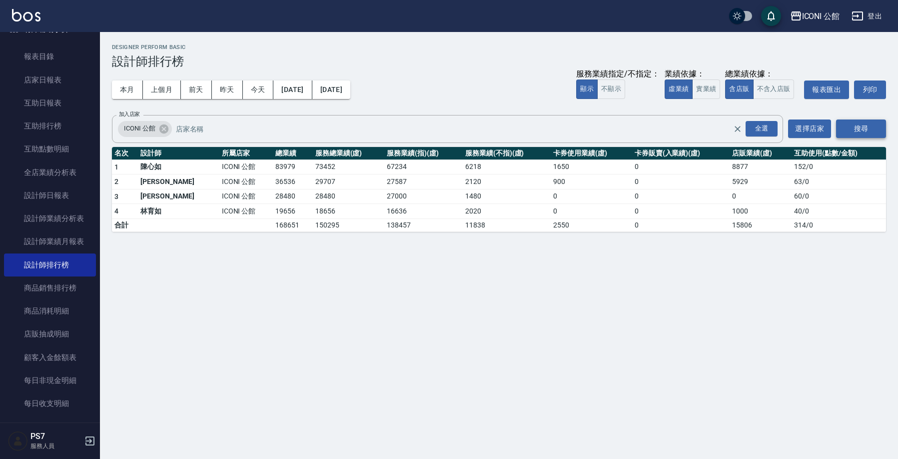
click at [853, 124] on button "搜尋" at bounding box center [861, 128] width 50 height 18
click at [46, 83] on link "店家日報表" at bounding box center [50, 79] width 92 height 23
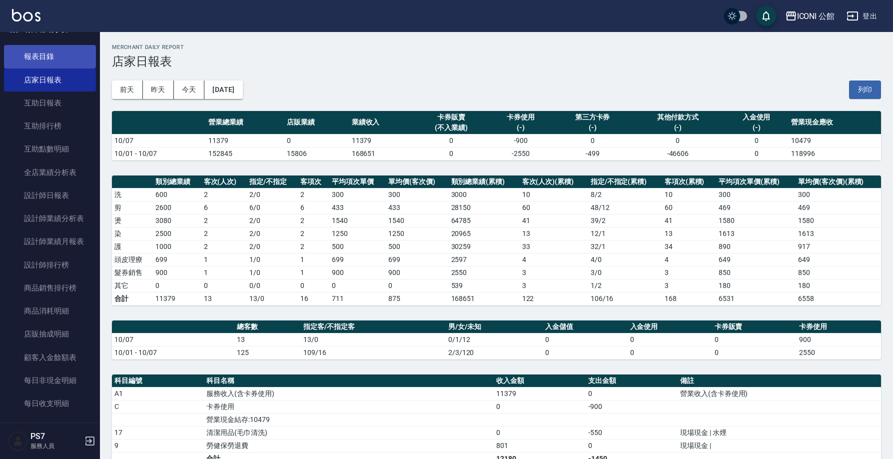
click at [36, 53] on link "報表目錄" at bounding box center [50, 56] width 92 height 23
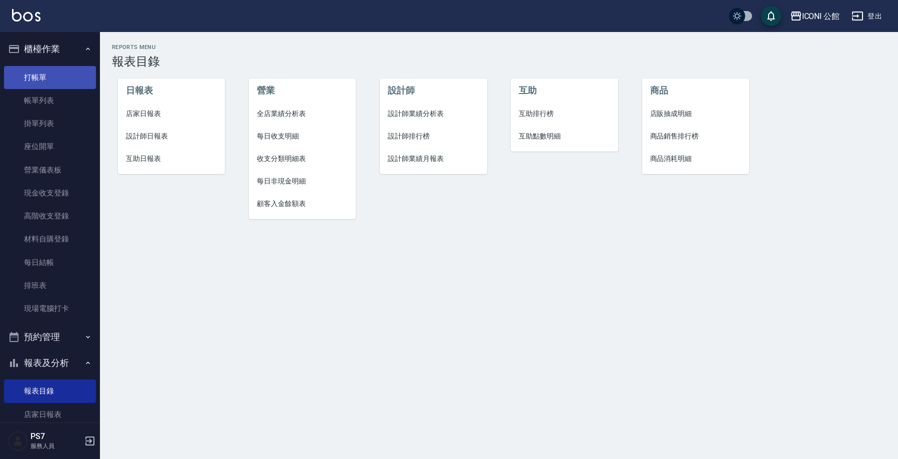
click at [29, 76] on link "打帳單" at bounding box center [50, 77] width 92 height 23
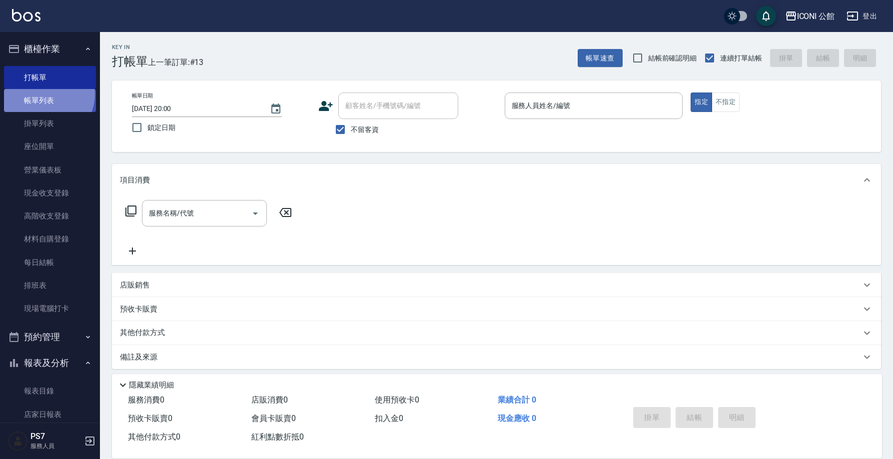
click at [44, 94] on link "帳單列表" at bounding box center [50, 100] width 92 height 23
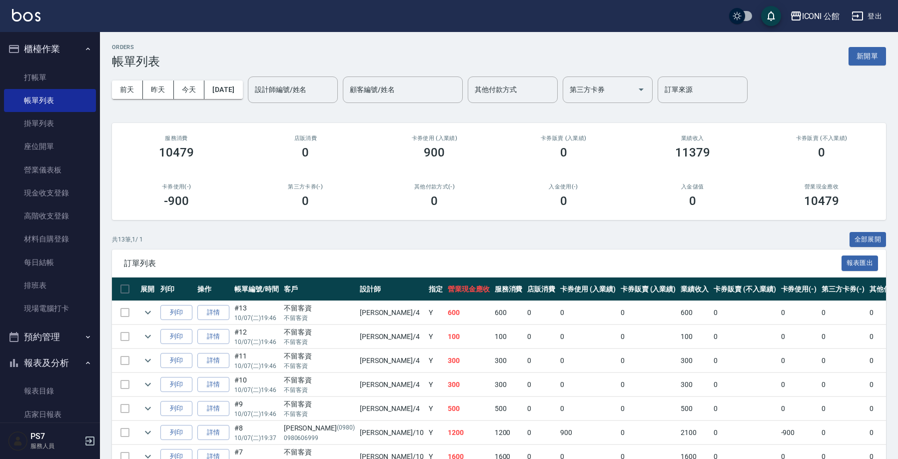
click at [320, 90] on input "設計師編號/姓名" at bounding box center [292, 89] width 81 height 17
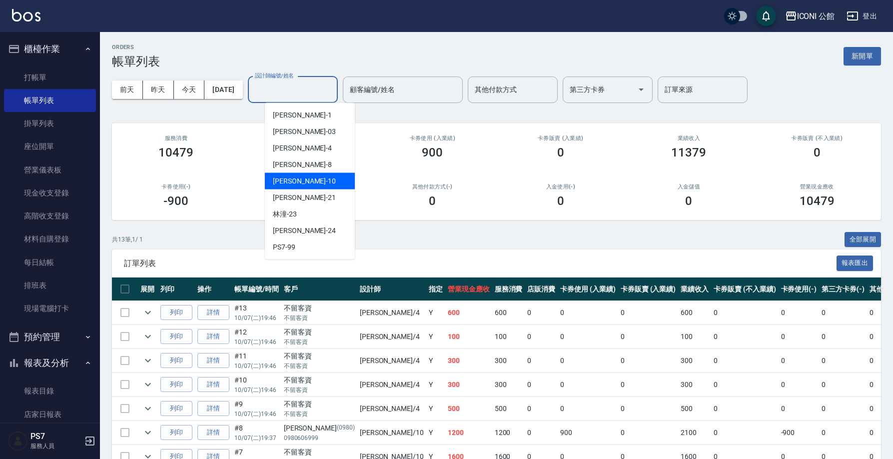
click at [324, 174] on div "[PERSON_NAME] -10" at bounding box center [310, 181] width 90 height 16
type input "[PERSON_NAME]-10"
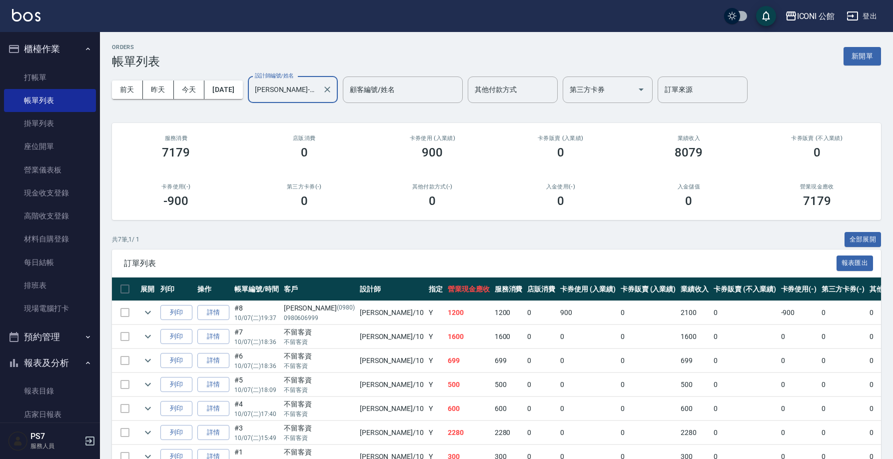
scroll to position [55, 0]
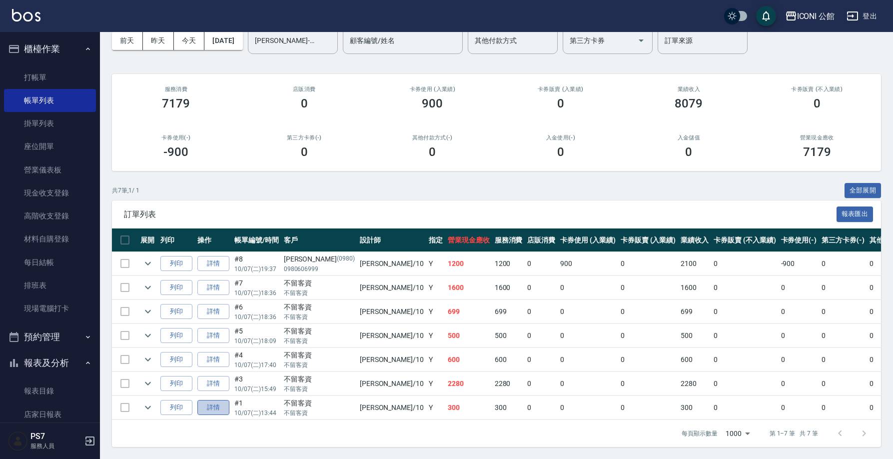
click at [214, 400] on link "詳情" at bounding box center [213, 407] width 32 height 15
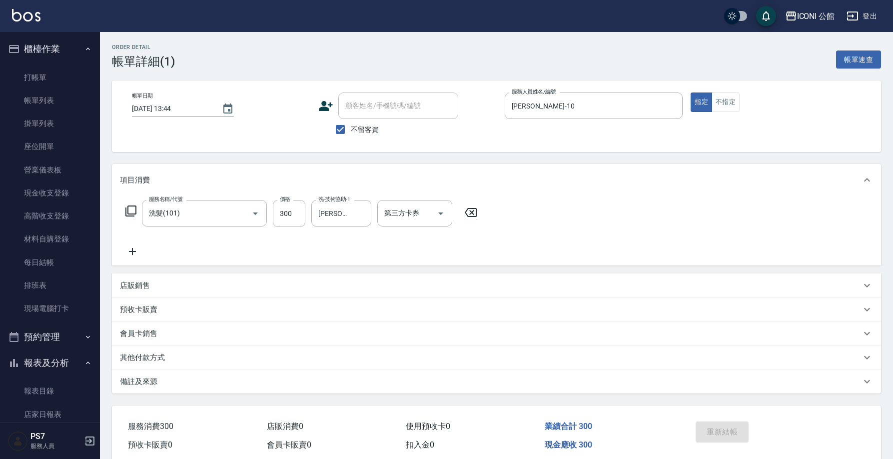
type input "[DATE] 13:44"
checkbox input "true"
type input "[PERSON_NAME]-10"
click at [41, 96] on link "帳單列表" at bounding box center [50, 100] width 92 height 23
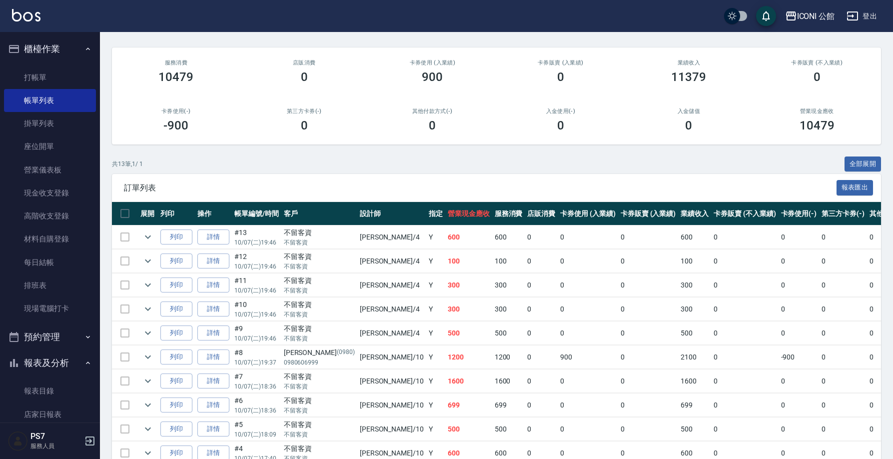
scroll to position [19, 0]
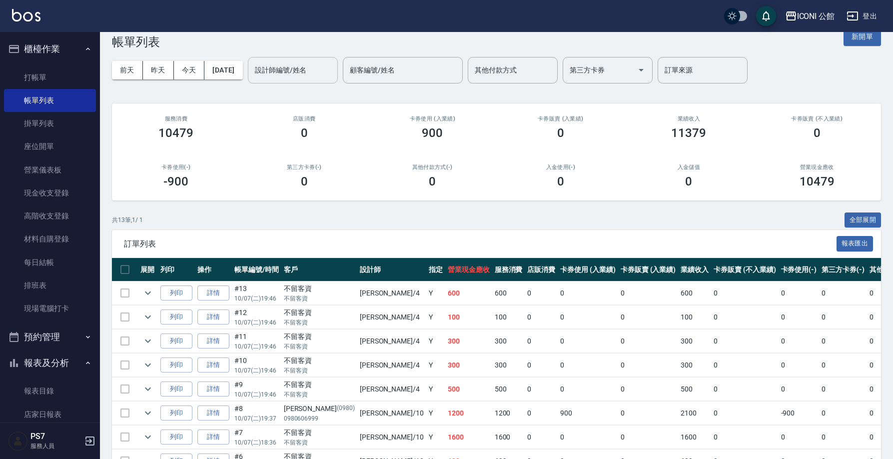
click at [304, 63] on input "設計師編號/姓名" at bounding box center [292, 69] width 81 height 17
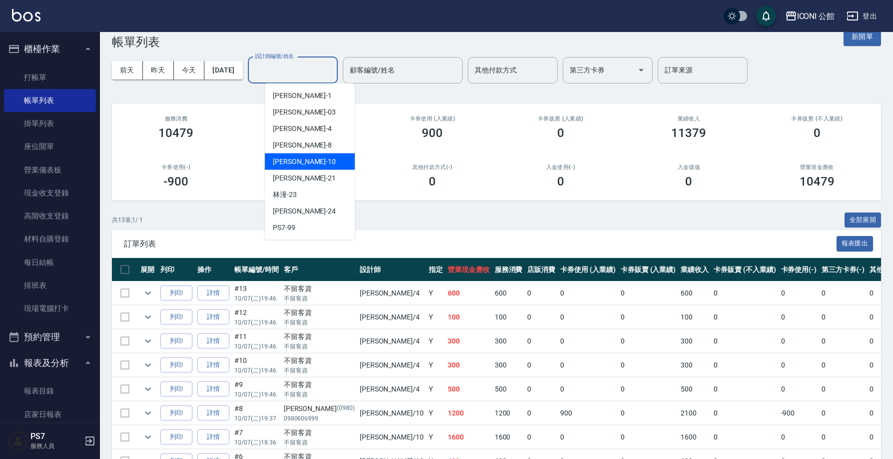
click at [315, 164] on div "[PERSON_NAME] -10" at bounding box center [310, 161] width 90 height 16
type input "[PERSON_NAME]-10"
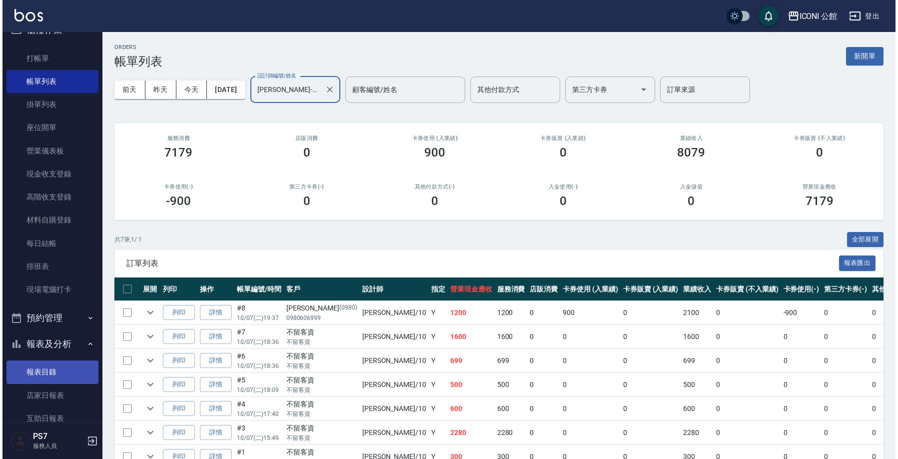
scroll to position [105, 0]
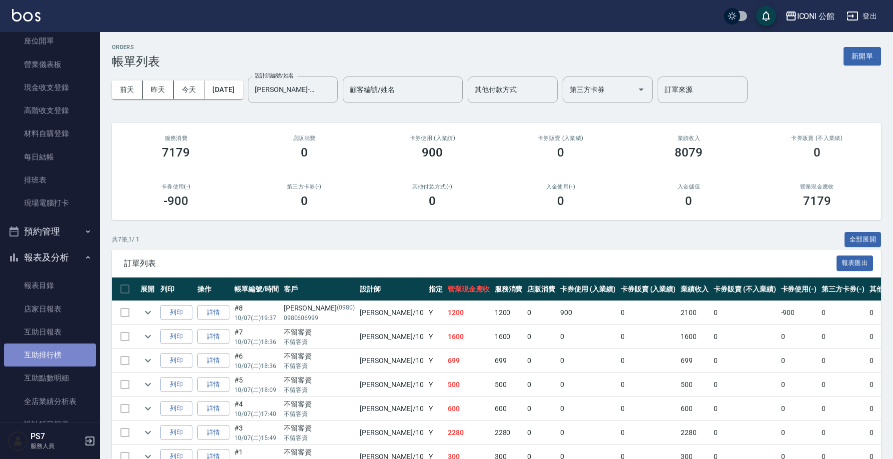
click at [53, 357] on link "互助排行榜" at bounding box center [50, 354] width 92 height 23
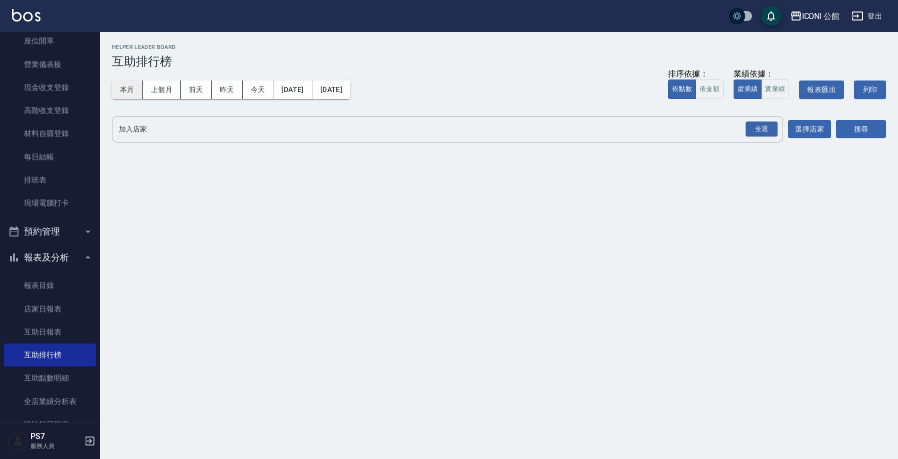
click at [136, 87] on button "本月" at bounding box center [127, 89] width 31 height 18
click at [769, 128] on div "全選" at bounding box center [761, 128] width 32 height 15
click at [864, 129] on button "搜尋" at bounding box center [861, 129] width 50 height 18
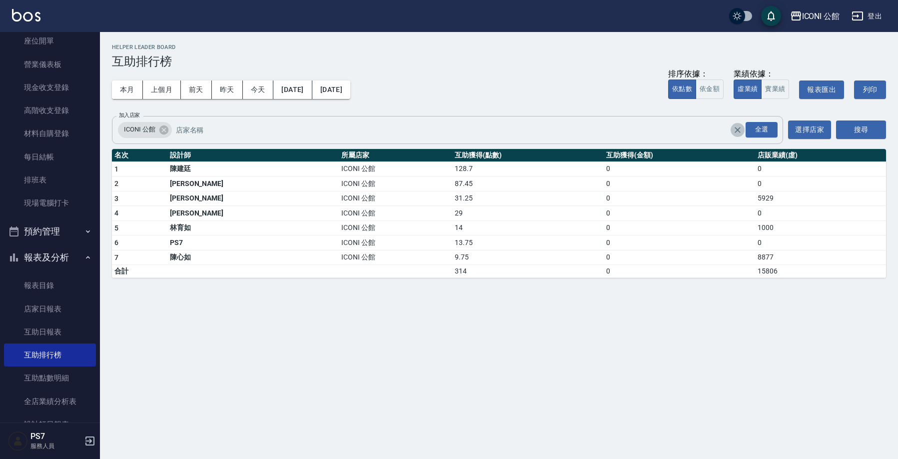
click at [739, 128] on icon "Clear" at bounding box center [737, 130] width 10 height 10
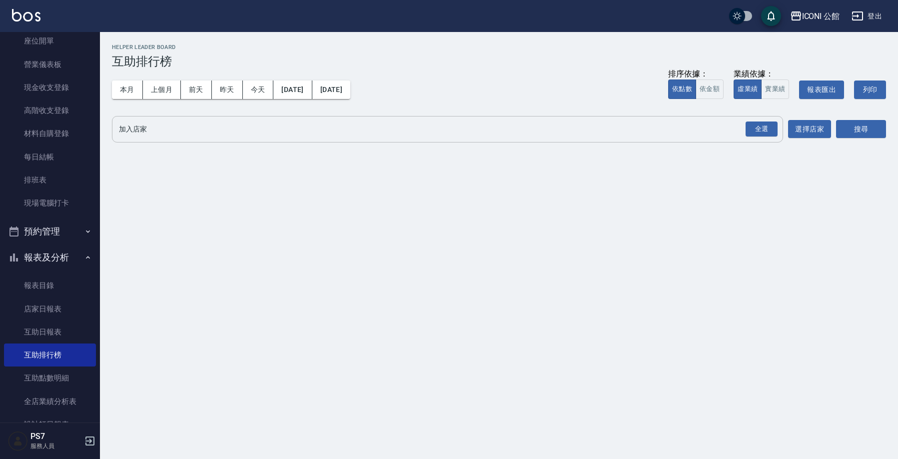
click at [80, 244] on button "報表及分析" at bounding box center [50, 257] width 92 height 26
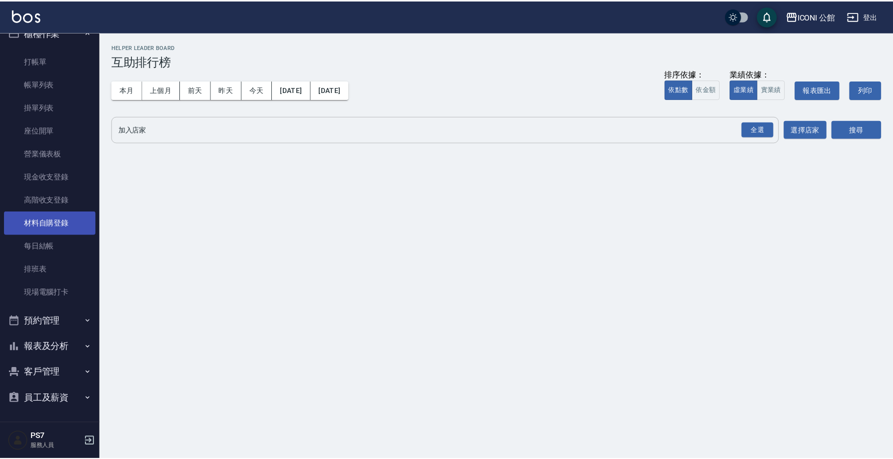
scroll to position [14, 0]
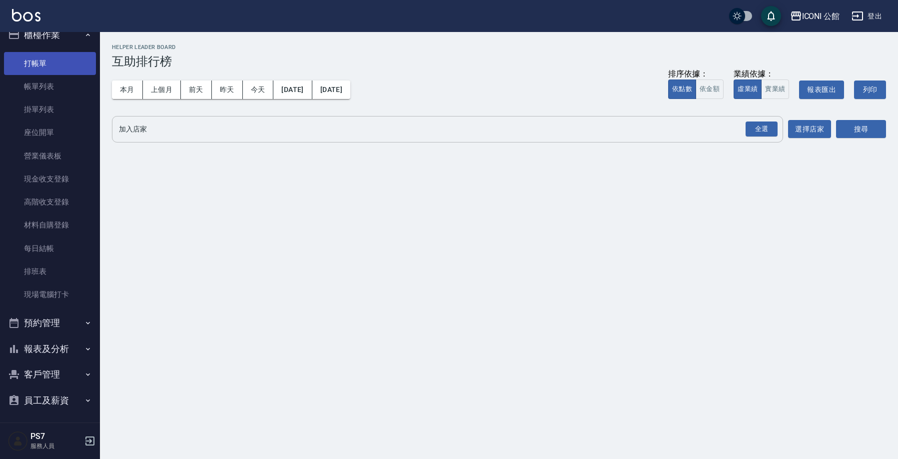
click at [38, 72] on link "打帳單" at bounding box center [50, 63] width 92 height 23
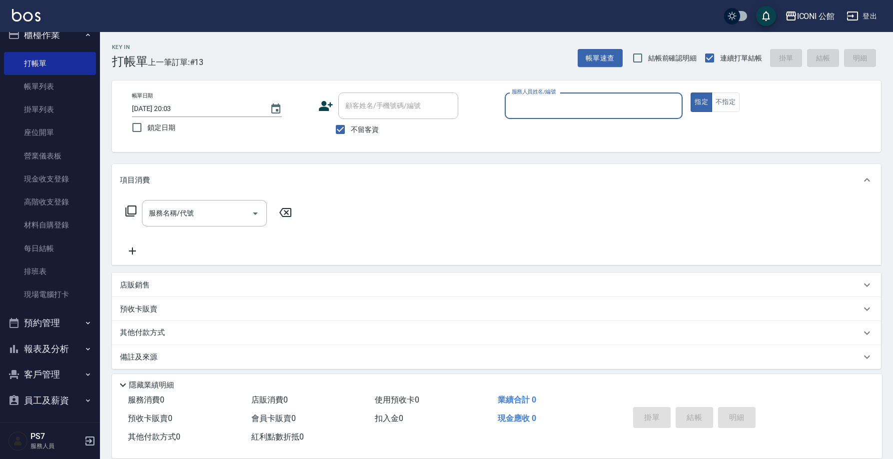
click at [54, 350] on button "報表及分析" at bounding box center [50, 349] width 92 height 26
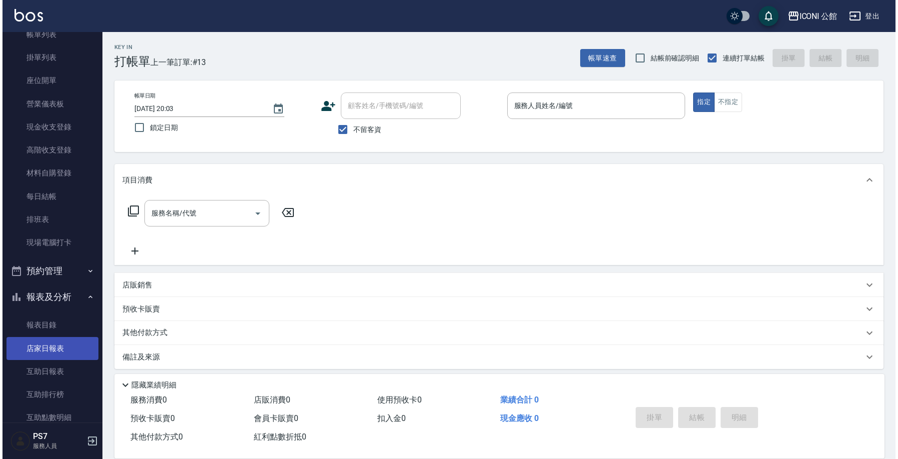
scroll to position [205, 0]
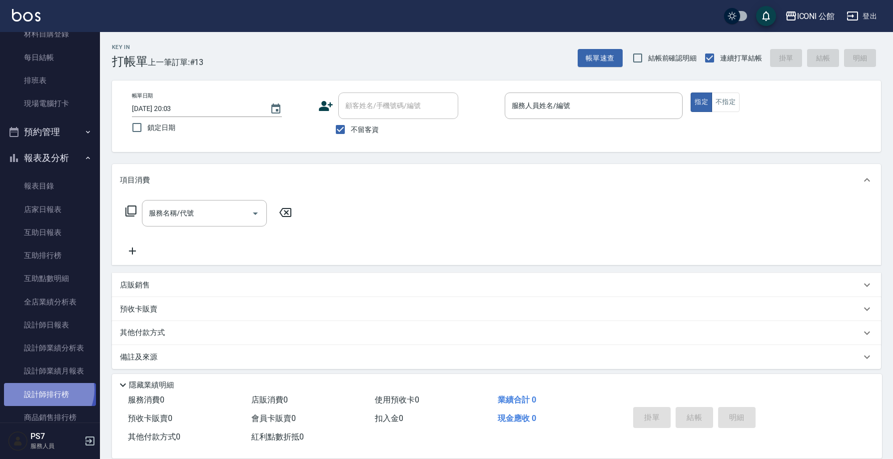
click at [46, 386] on link "設計師排行榜" at bounding box center [50, 394] width 92 height 23
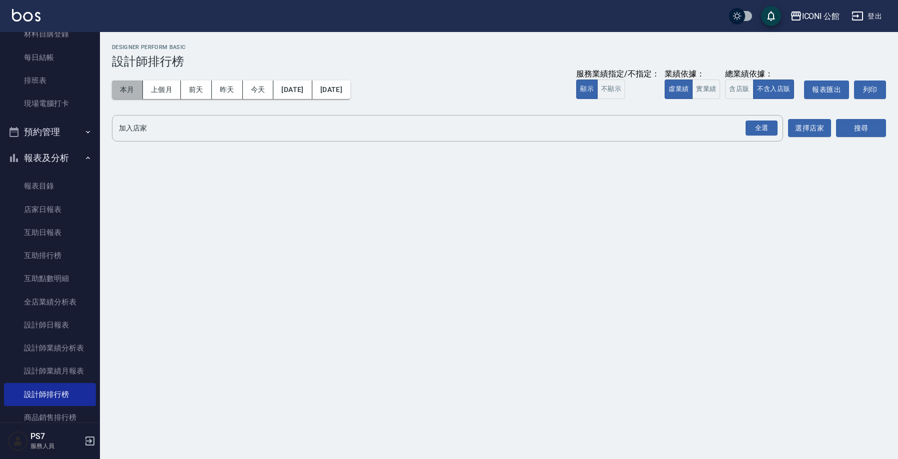
click at [131, 93] on button "本月" at bounding box center [127, 89] width 31 height 18
click at [755, 129] on div "全選" at bounding box center [761, 127] width 32 height 15
click at [849, 133] on button "搜尋" at bounding box center [861, 128] width 50 height 18
